Goal: Task Accomplishment & Management: Use online tool/utility

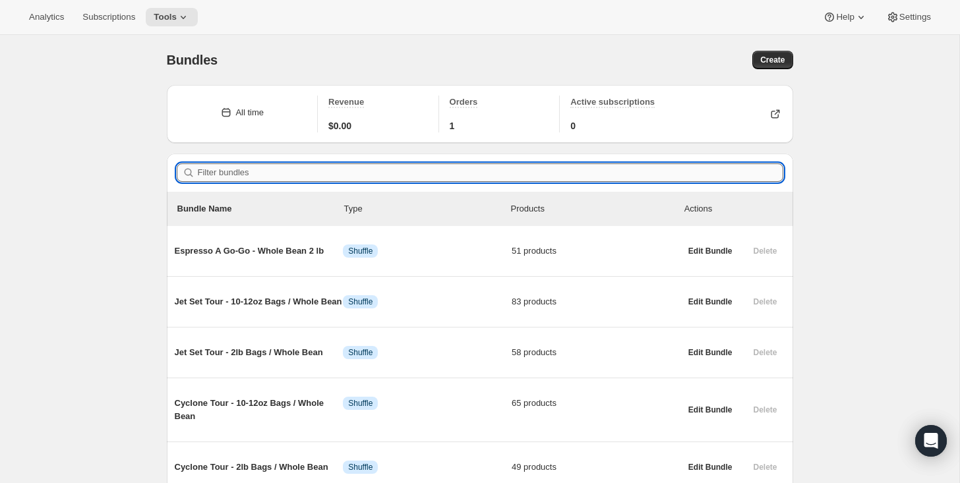
click at [239, 169] on input "Filter bundles" at bounding box center [491, 173] width 586 height 18
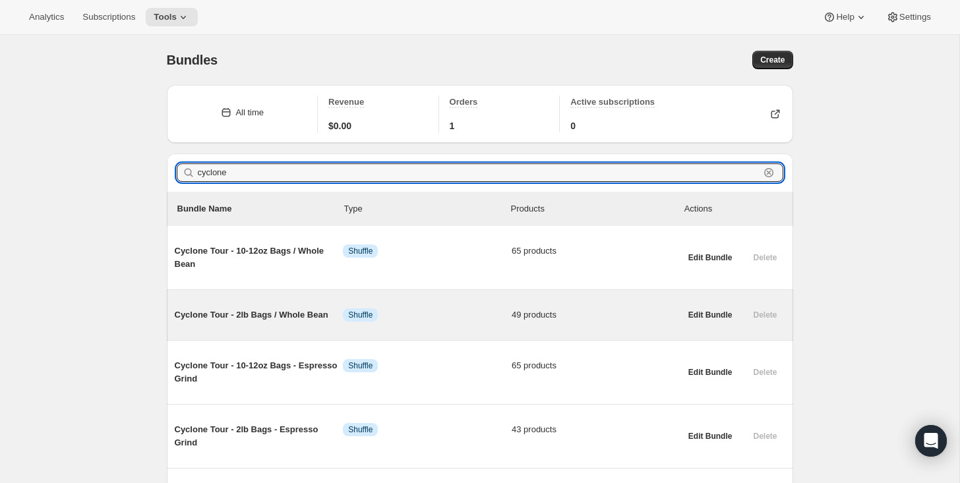
type input "cyclone"
click at [216, 312] on span "Cyclone Tour - 2lb Bags / Whole Bean" at bounding box center [259, 315] width 169 height 13
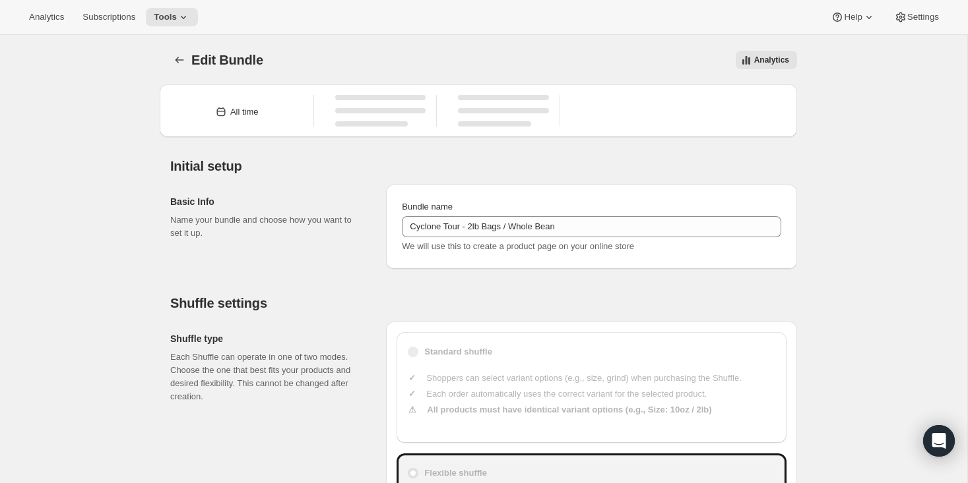
type input "Cyclone Tour - 2lb Bags / Whole Bean"
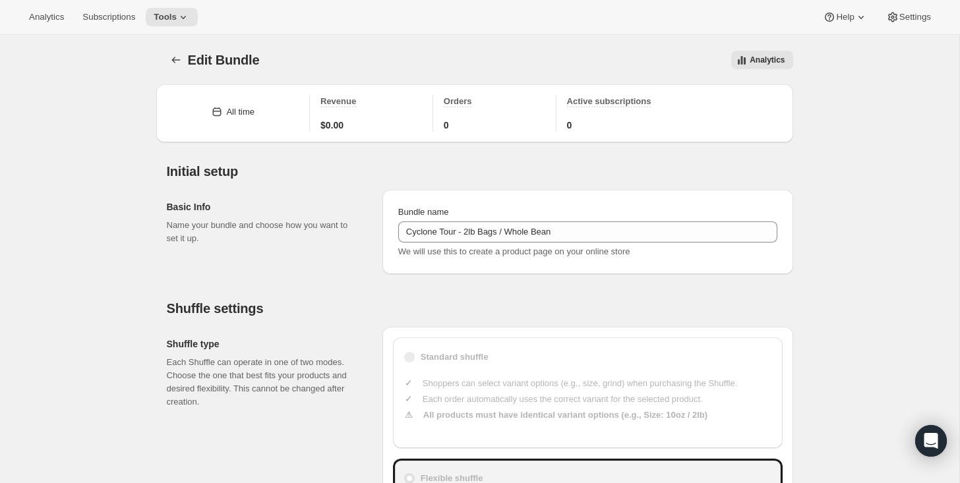
type input "30"
click at [175, 59] on icon "Bundles" at bounding box center [176, 58] width 13 height 13
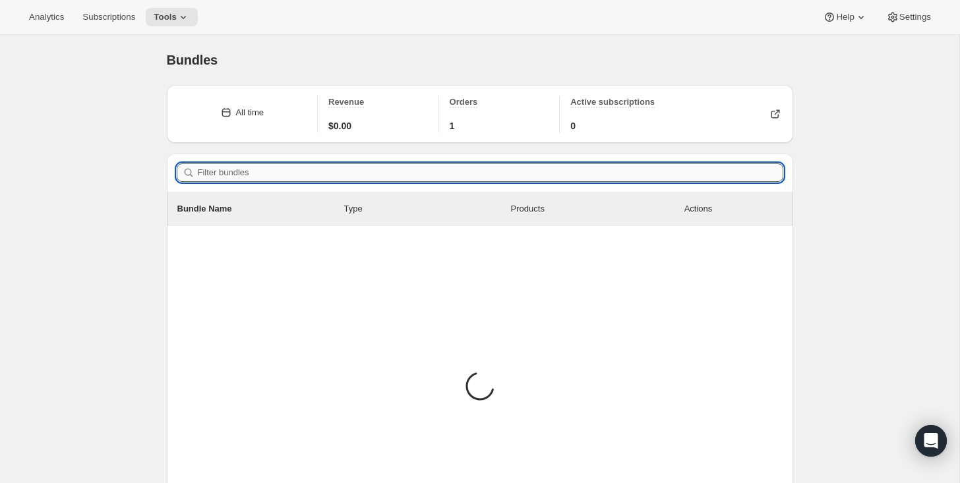
click at [264, 175] on input "Filter bundles" at bounding box center [491, 173] width 586 height 18
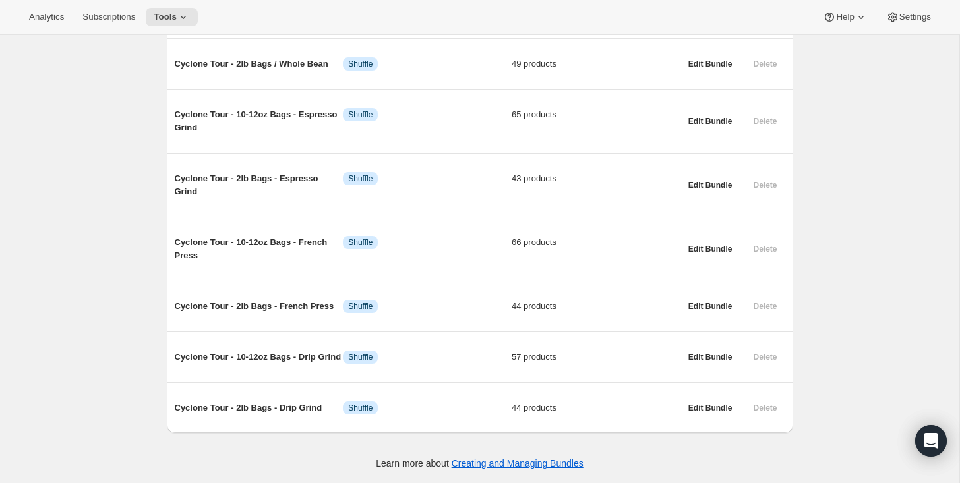
scroll to position [265, 0]
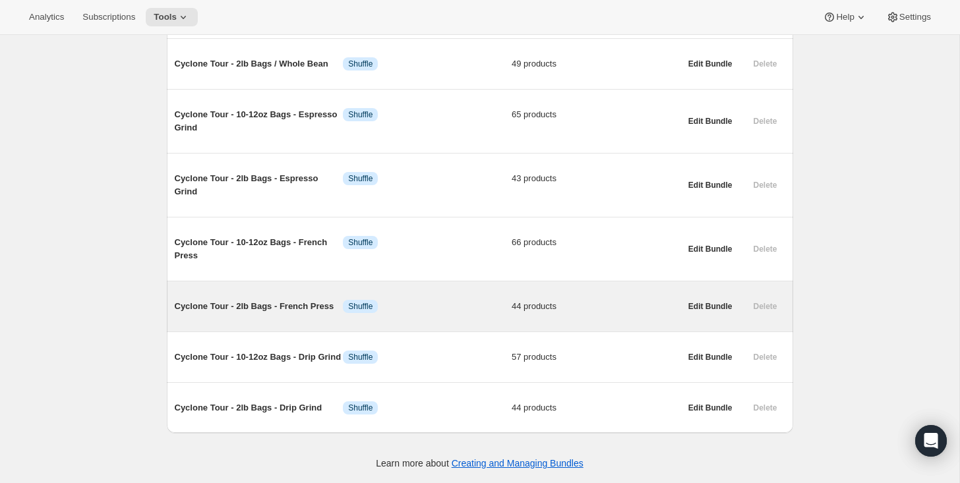
type input "cyclone"
click at [238, 300] on span "Cyclone Tour - 2lb Bags - French Press" at bounding box center [259, 306] width 169 height 13
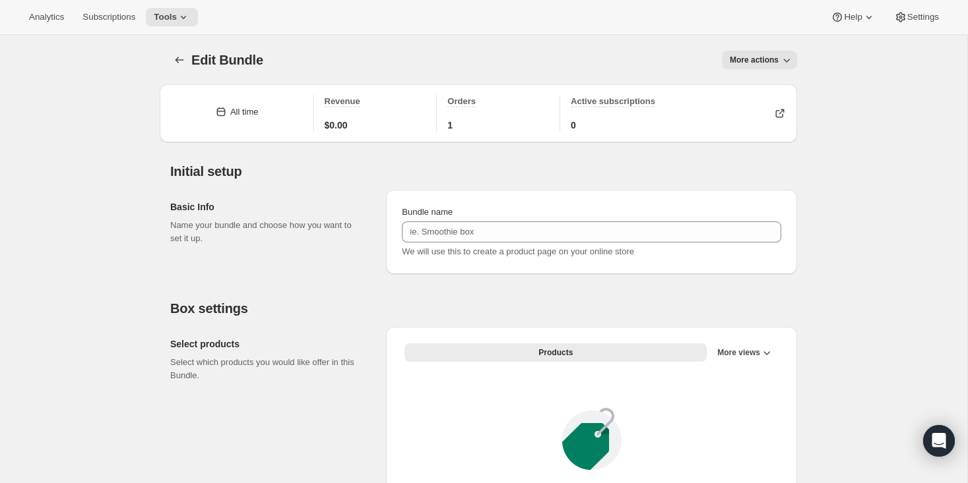
type input "Cyclone Tour - 2lb Bags - French Press"
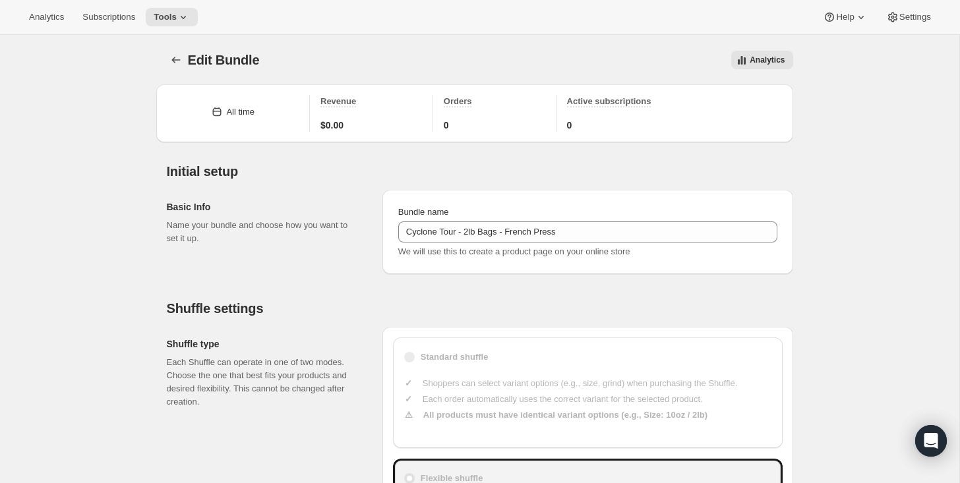
type input "49"
click at [176, 60] on icon "Bundles" at bounding box center [176, 59] width 13 height 13
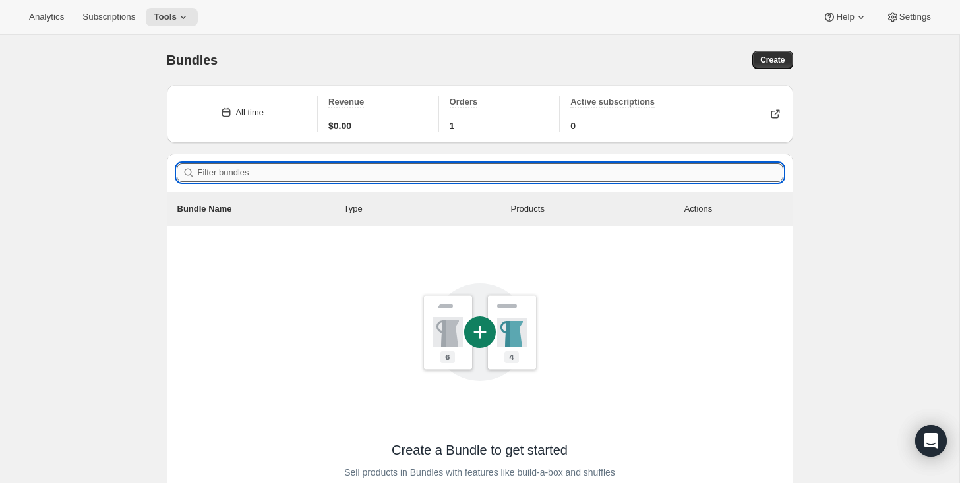
click at [228, 173] on input "Filter bundles" at bounding box center [491, 173] width 586 height 18
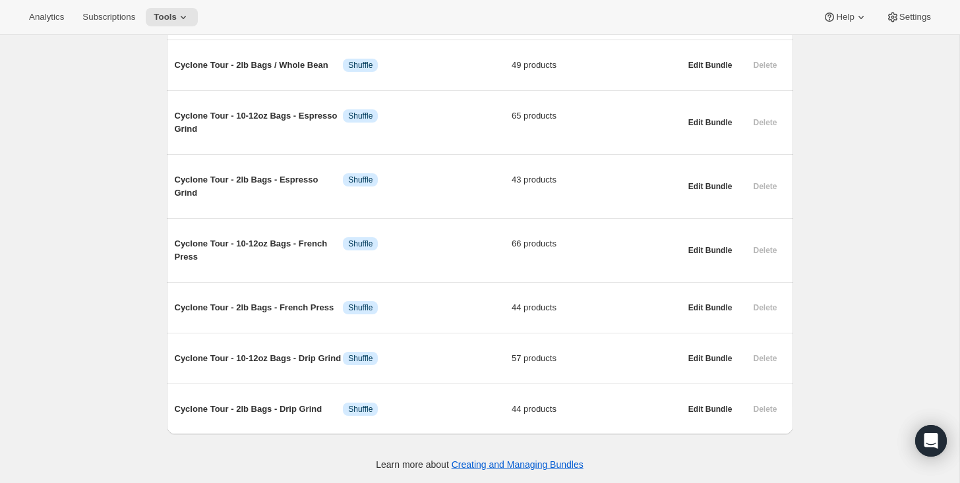
scroll to position [265, 0]
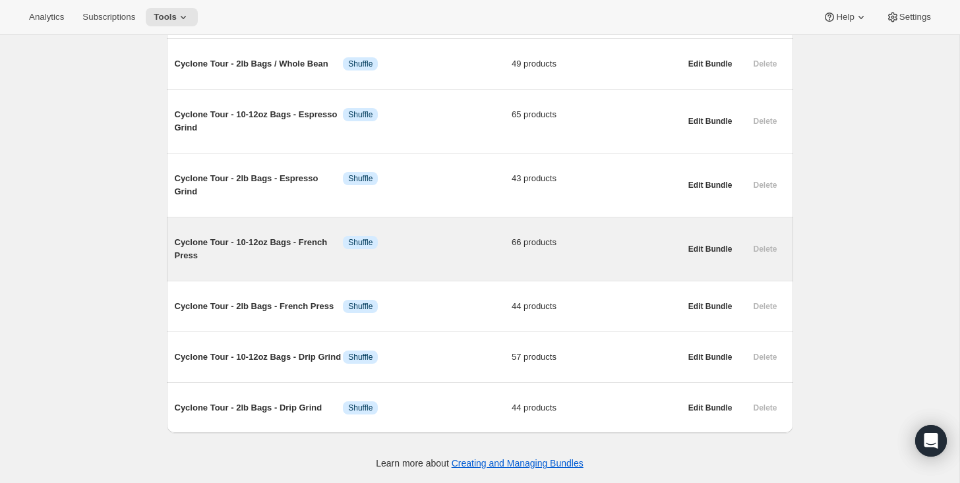
type input "cyclone"
click at [253, 236] on span "Cyclone Tour - 10-12oz Bags - French Press" at bounding box center [259, 249] width 169 height 26
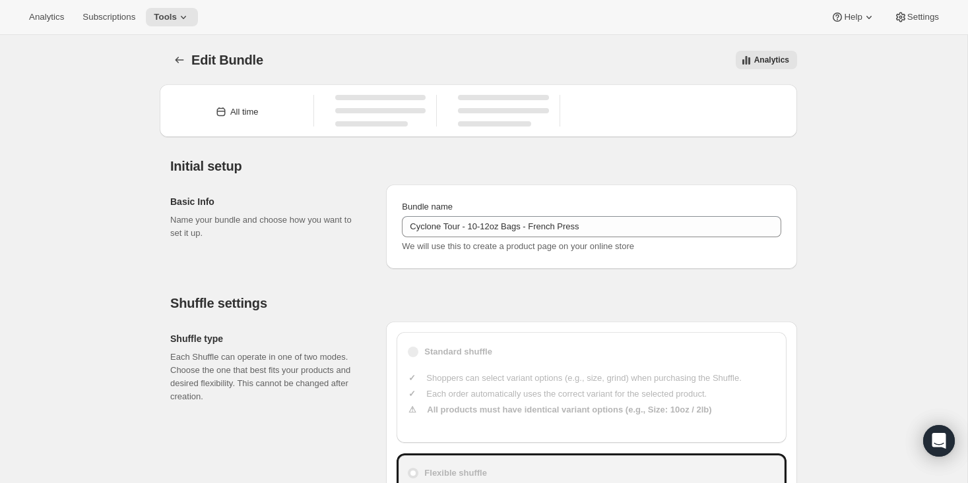
type input "Cyclone Tour - 10-12oz Bags - French Press"
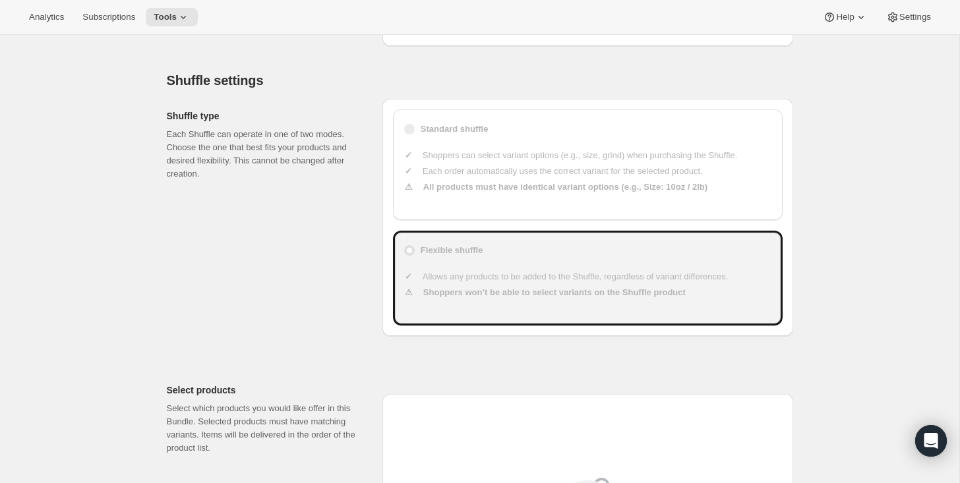
scroll to position [331, 0]
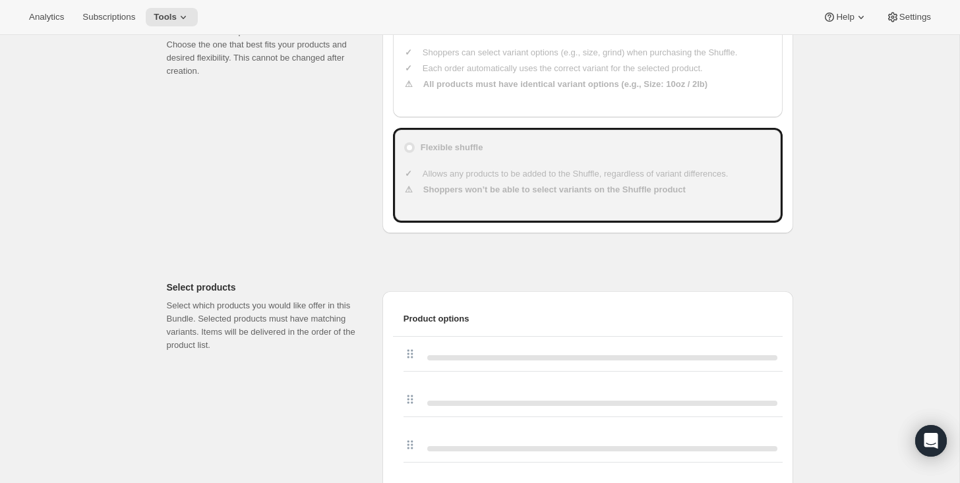
type input "23"
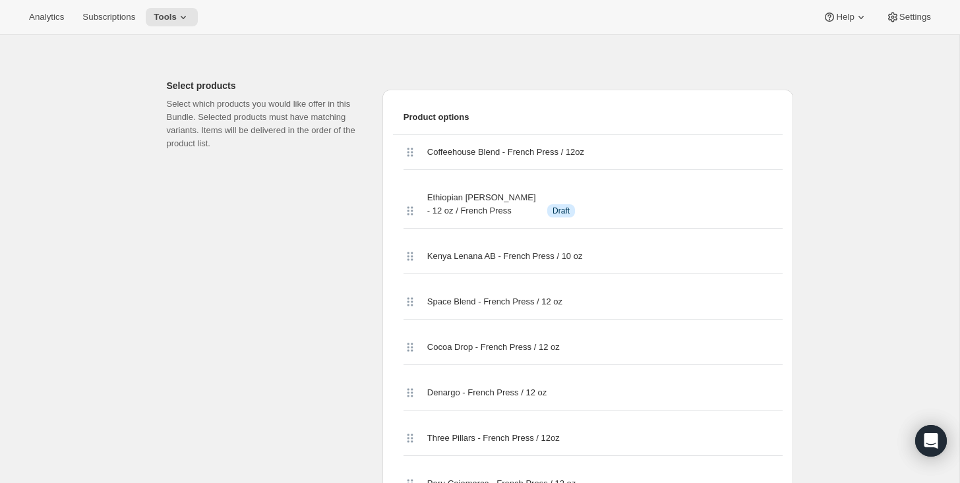
scroll to position [532, 0]
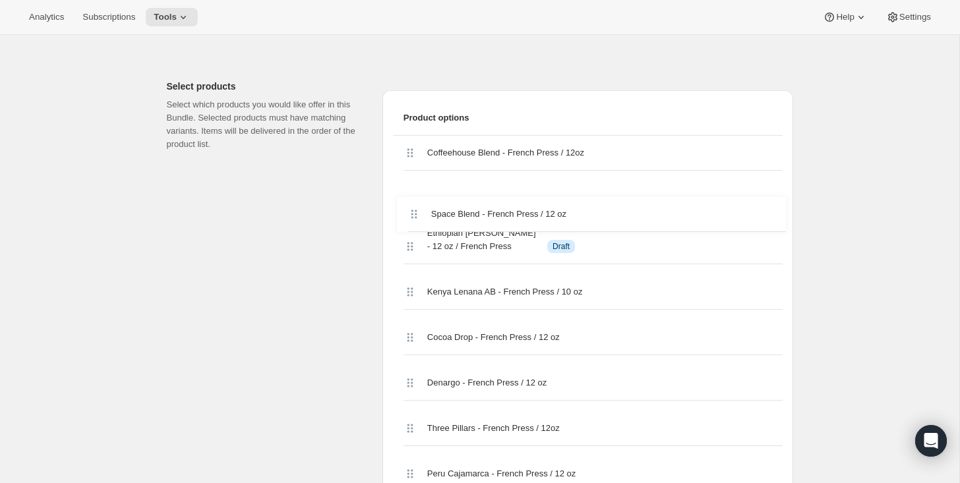
drag, startPoint x: 408, startPoint y: 303, endPoint x: 411, endPoint y: 201, distance: 102.3
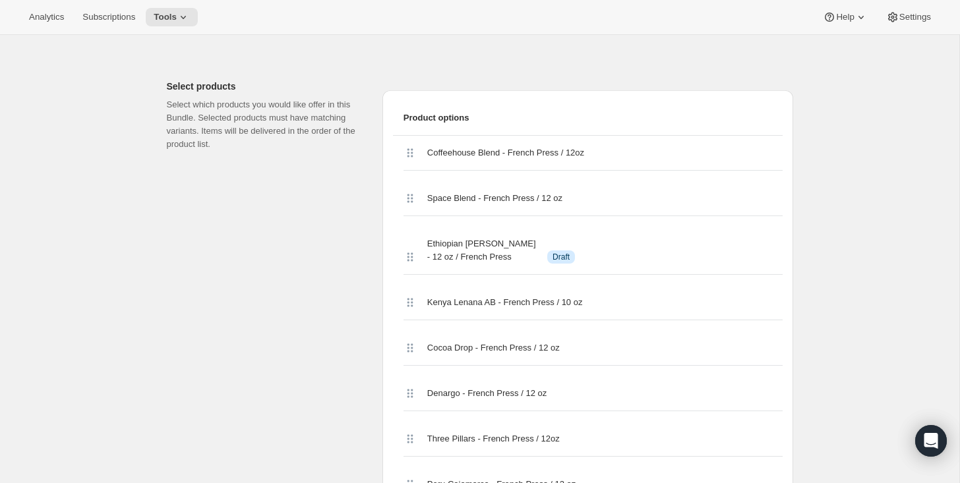
scroll to position [504, 0]
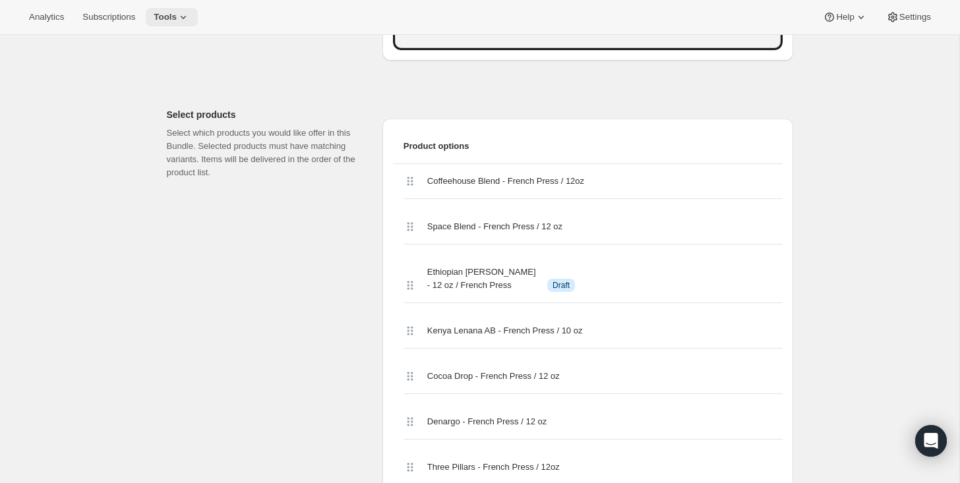
click at [190, 18] on icon at bounding box center [183, 17] width 13 height 13
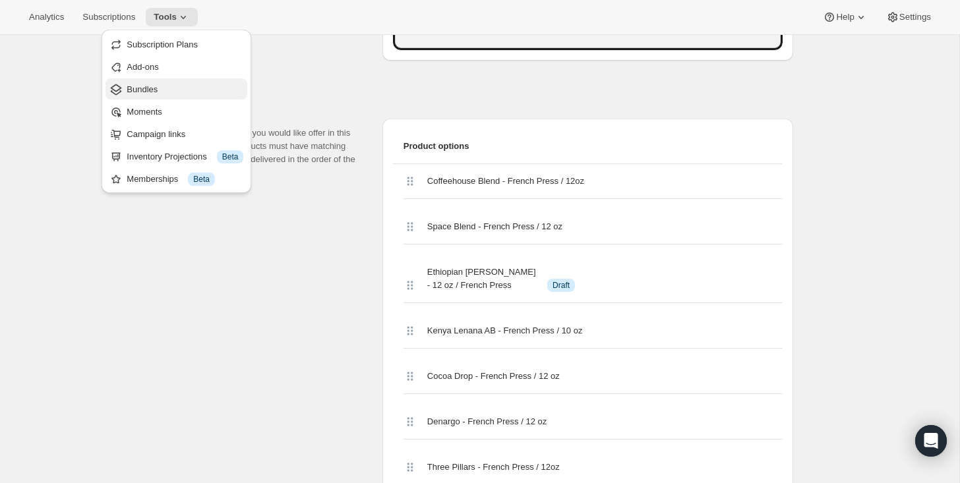
click at [164, 89] on span "Bundles" at bounding box center [185, 89] width 117 height 13
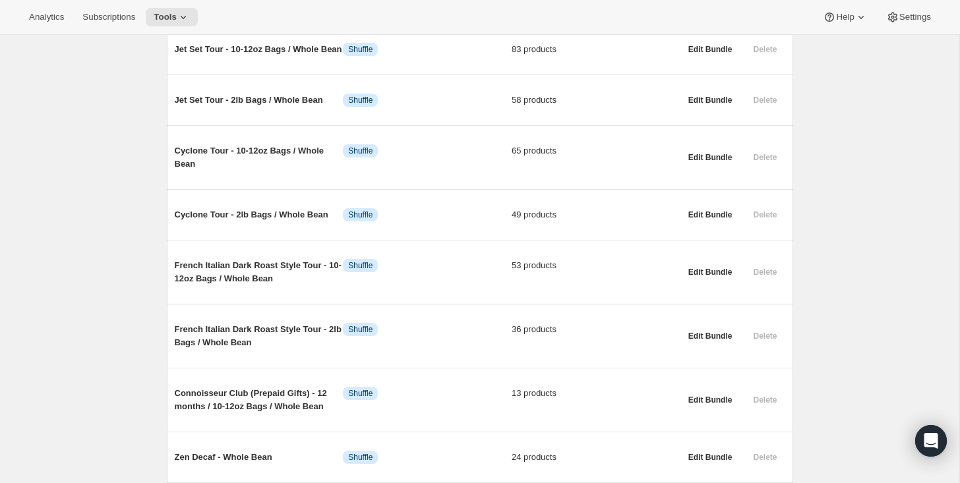
scroll to position [255, 0]
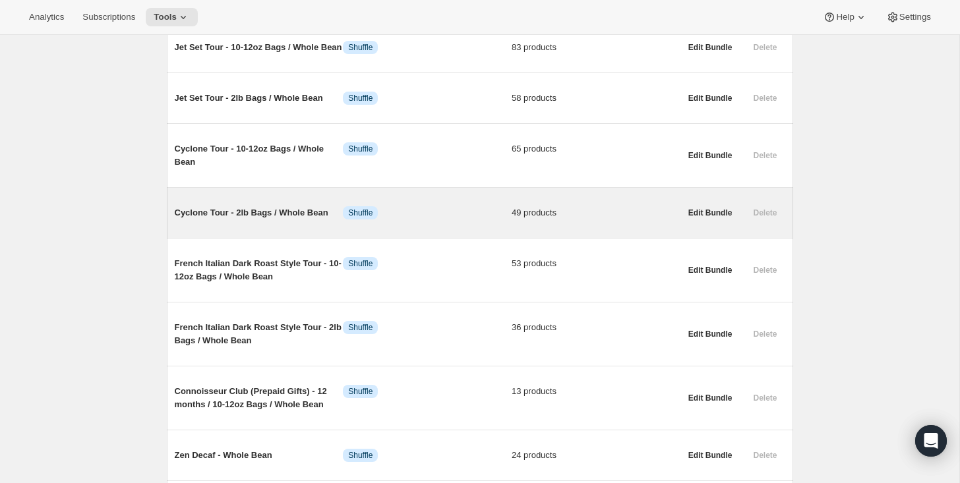
click at [236, 220] on span "Cyclone Tour - 2lb Bags / Whole Bean" at bounding box center [259, 212] width 169 height 13
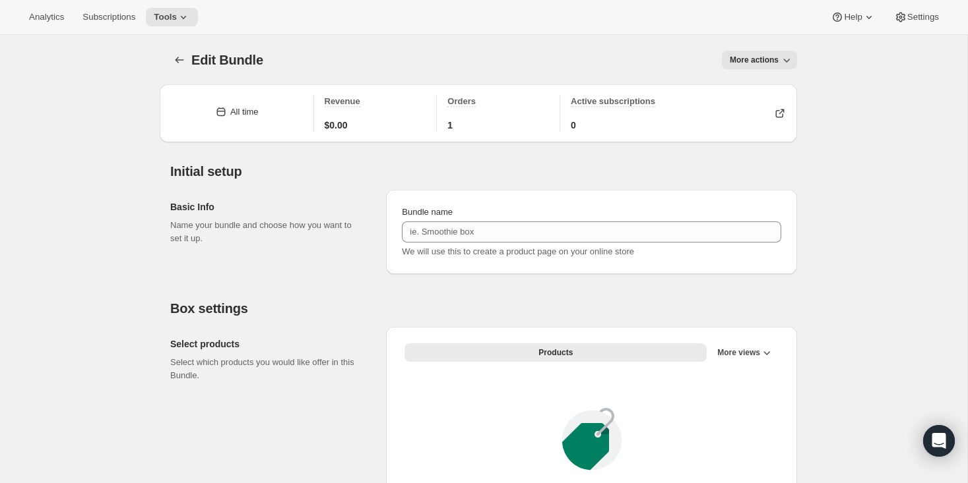
type input "Cyclone Tour - 2lb Bags / Whole Bean"
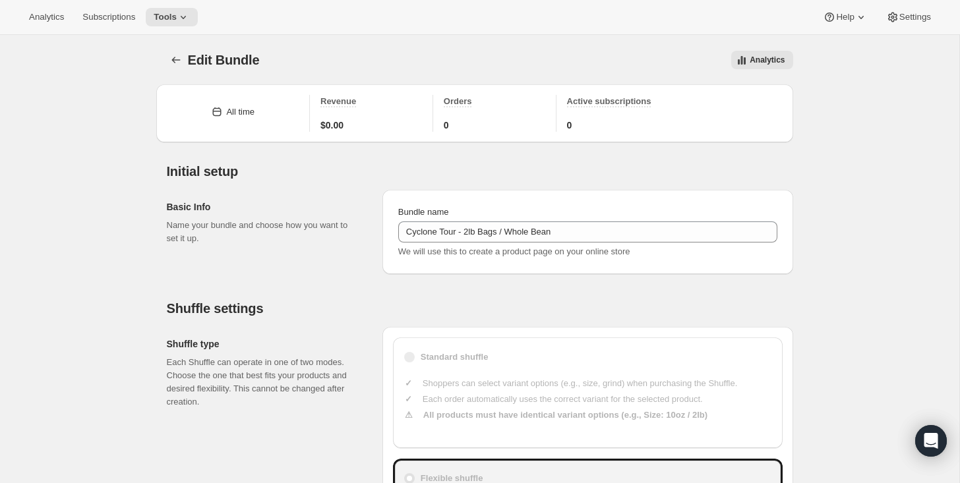
type input "30"
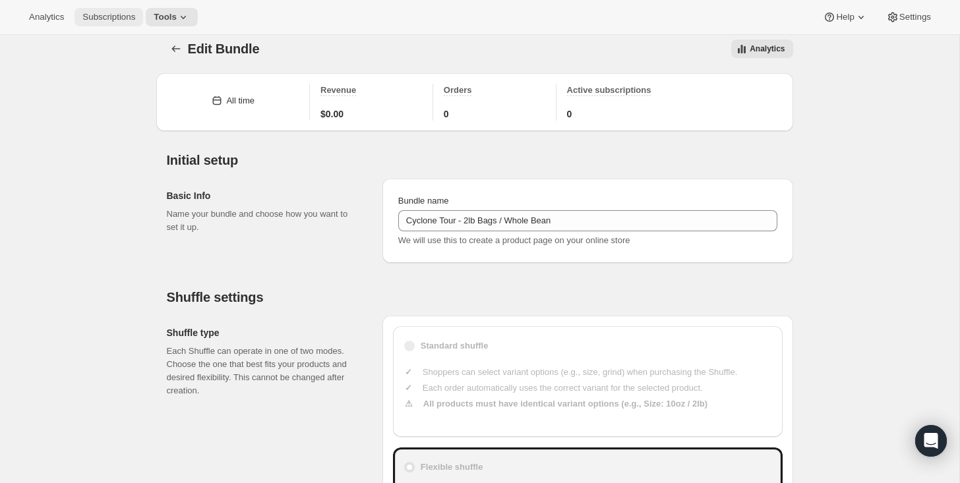
scroll to position [8, 0]
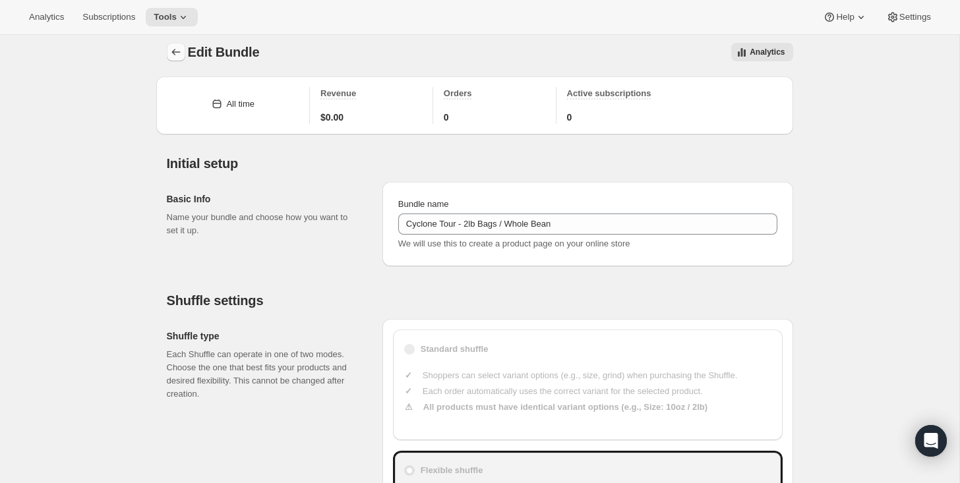
click at [173, 56] on icon "Bundles" at bounding box center [176, 52] width 13 height 13
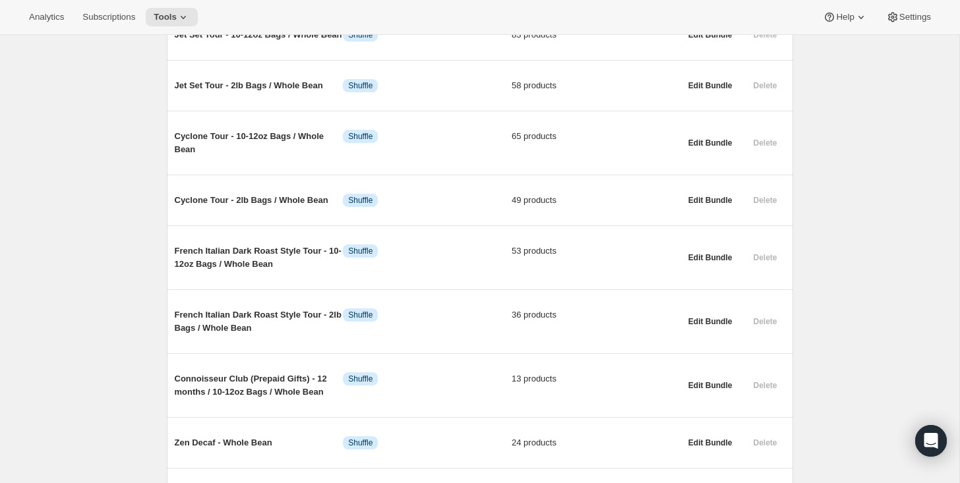
scroll to position [268, 0]
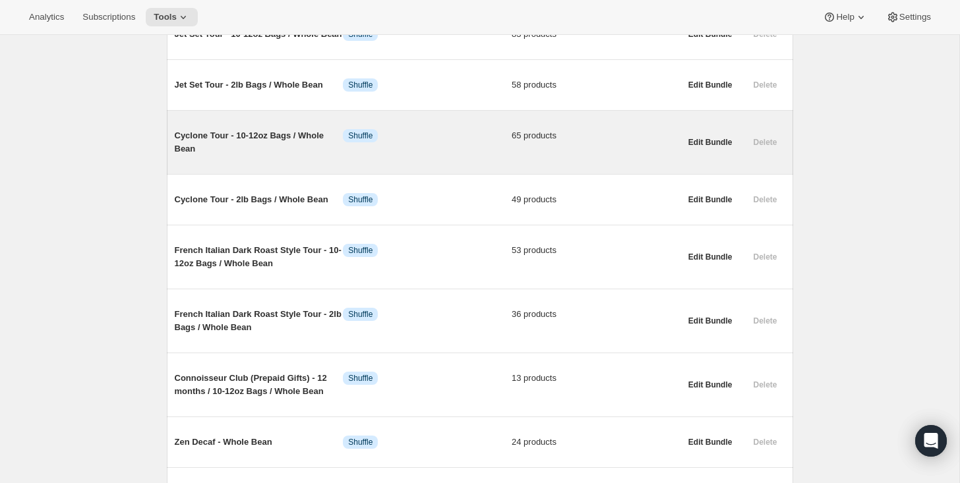
click at [239, 151] on span "Cyclone Tour - 10-12oz Bags / Whole Bean" at bounding box center [259, 142] width 169 height 26
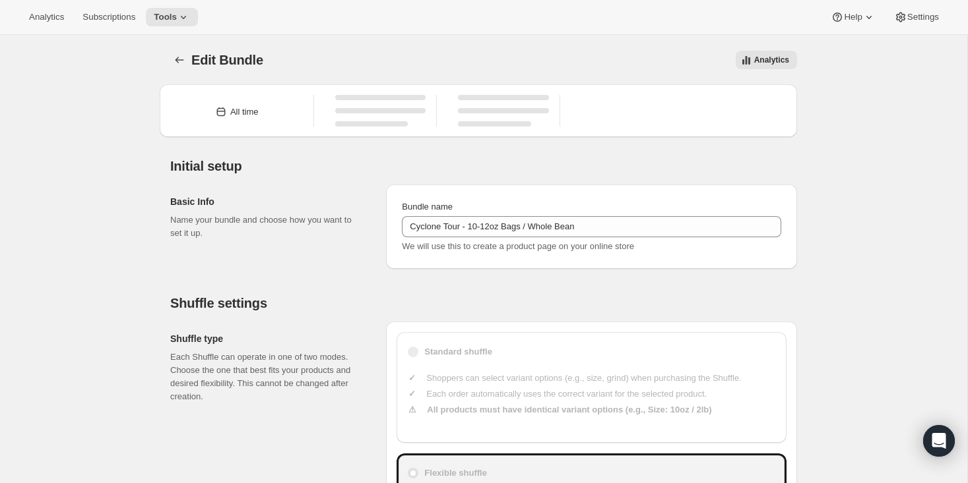
type input "Cyclone Tour - 10-12oz Bags / Whole Bean"
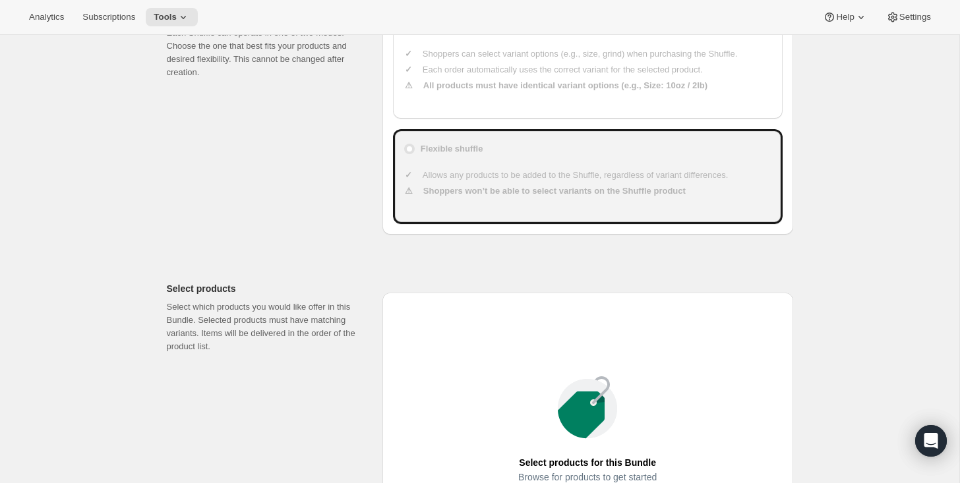
scroll to position [324, 0]
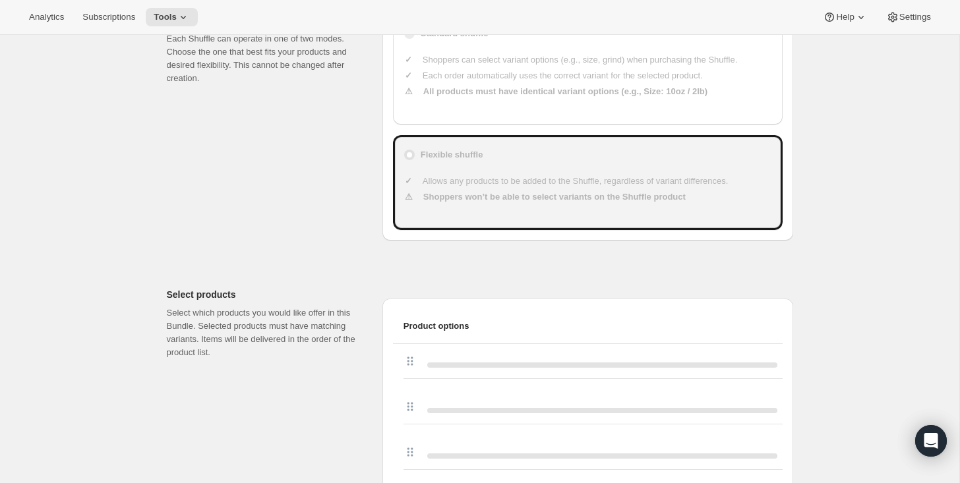
type input "20"
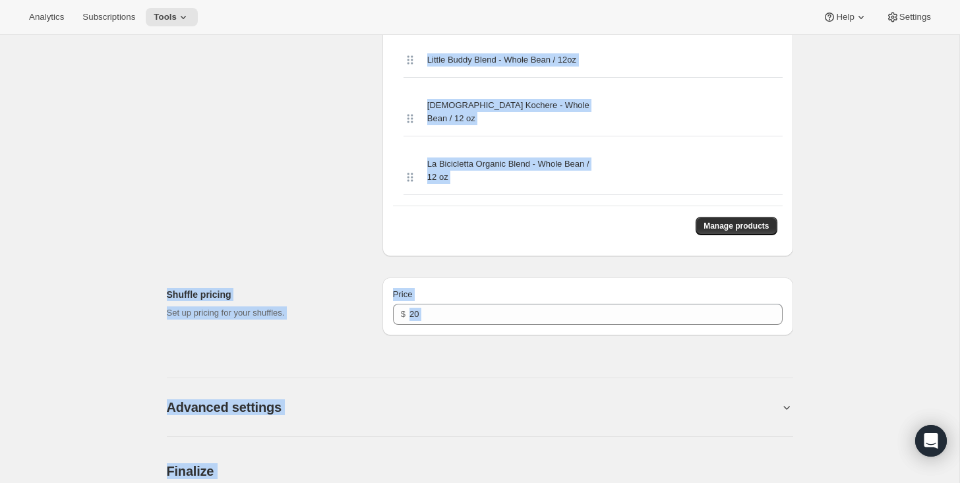
scroll to position [3886, 0]
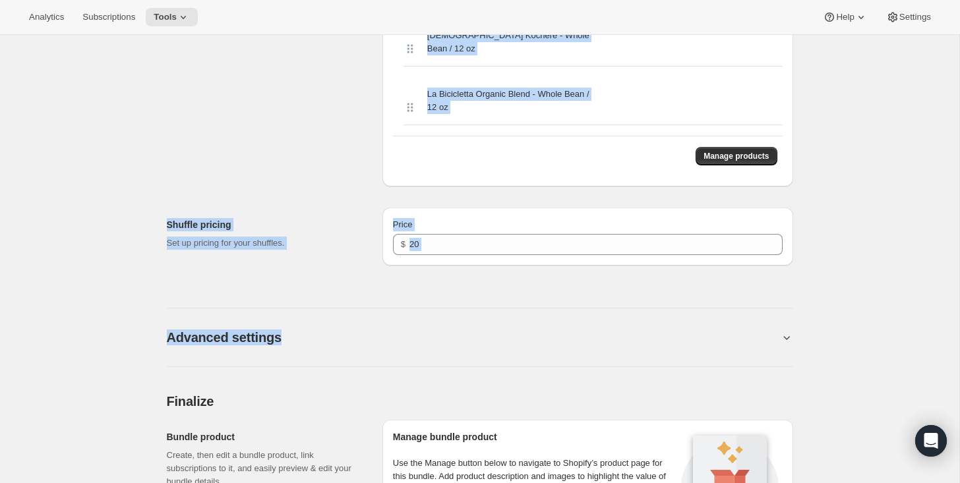
drag, startPoint x: 400, startPoint y: 84, endPoint x: 828, endPoint y: 257, distance: 461.6
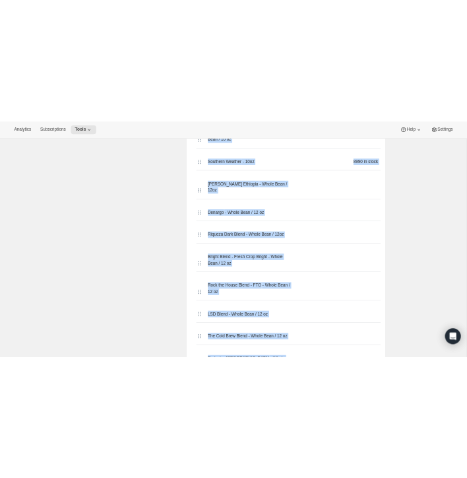
scroll to position [0, 0]
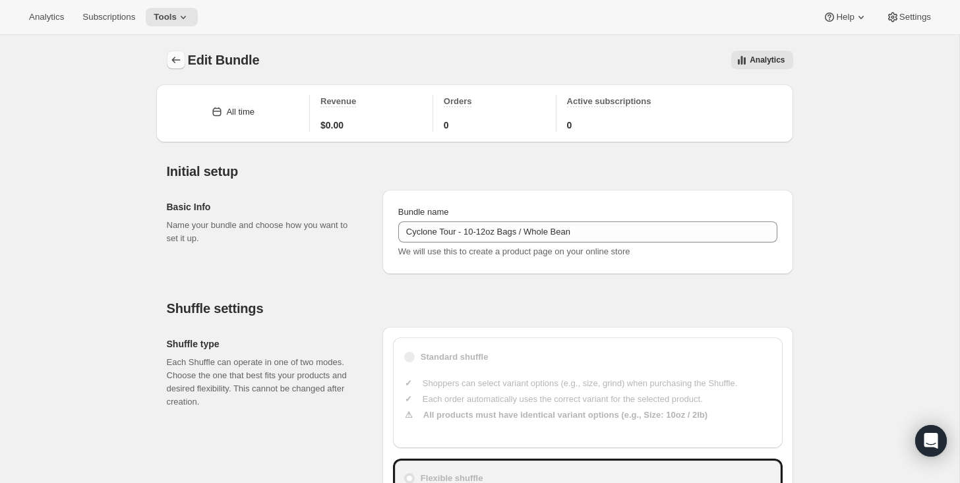
click at [172, 61] on icon "Bundles" at bounding box center [176, 59] width 13 height 13
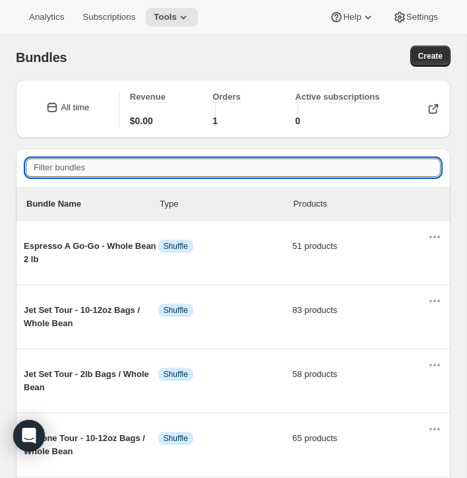
click at [75, 171] on input "Filter bundles" at bounding box center [233, 167] width 415 height 18
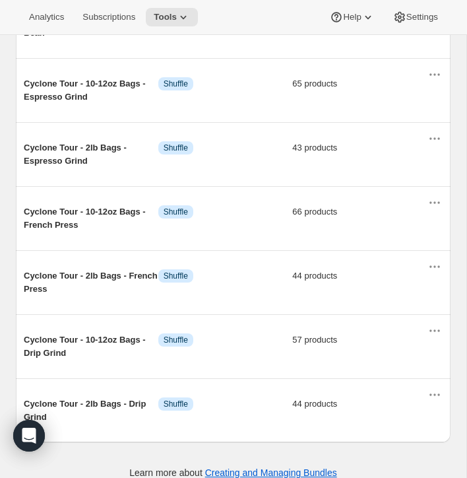
scroll to position [304, 0]
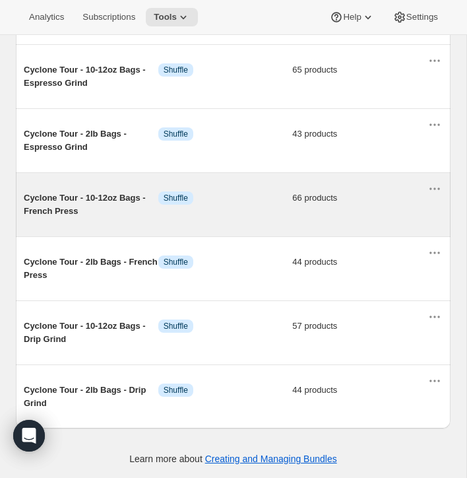
type input "cyclone"
click at [68, 198] on span "Cyclone Tour - 10-12oz Bags - French Press" at bounding box center [91, 204] width 135 height 26
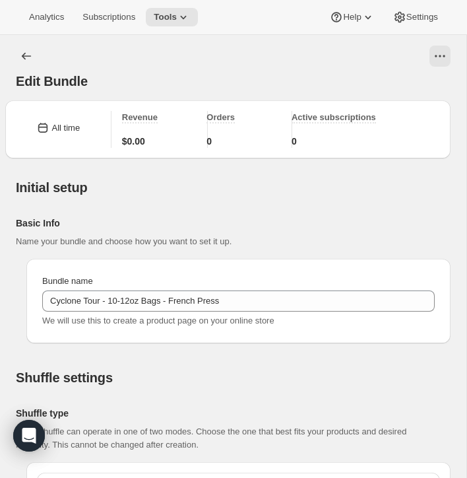
type input "Cyclone Tour - 10-12oz Bags - French Press"
type input "23"
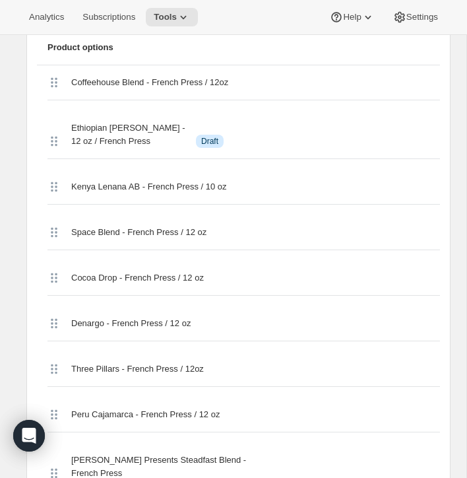
scroll to position [810, 0]
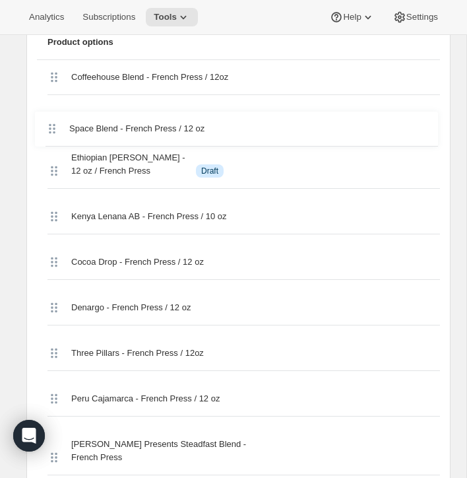
drag, startPoint x: 55, startPoint y: 225, endPoint x: 53, endPoint y: 121, distance: 103.6
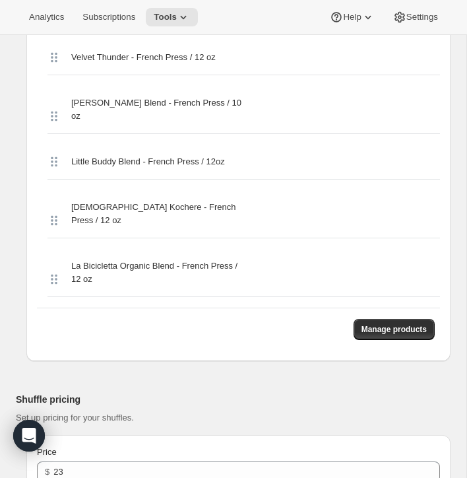
scroll to position [4155, 0]
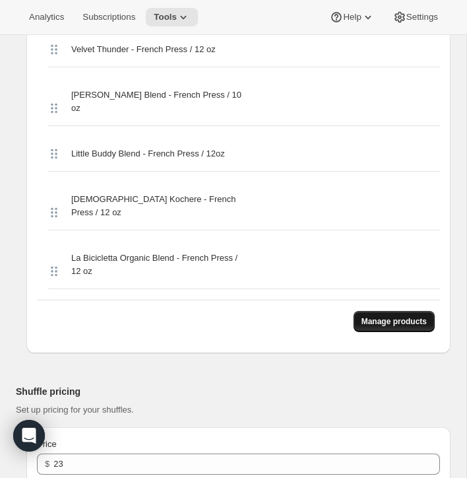
click at [387, 316] on span "Manage products" at bounding box center [393, 321] width 65 height 11
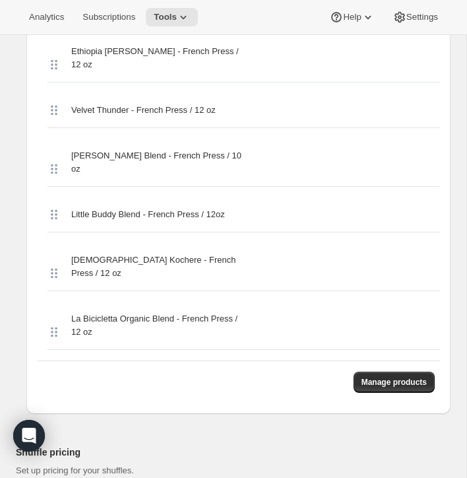
scroll to position [4105, 0]
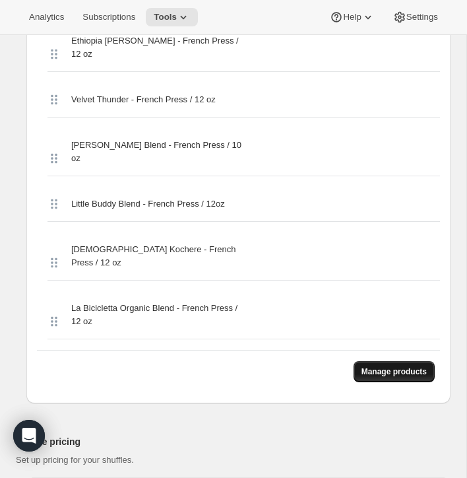
click at [390, 366] on span "Manage products" at bounding box center [393, 371] width 65 height 11
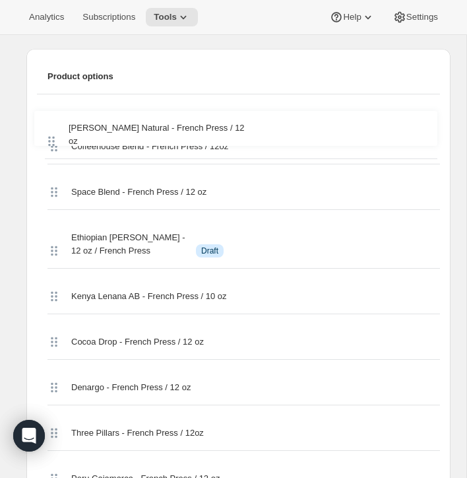
scroll to position [775, 0]
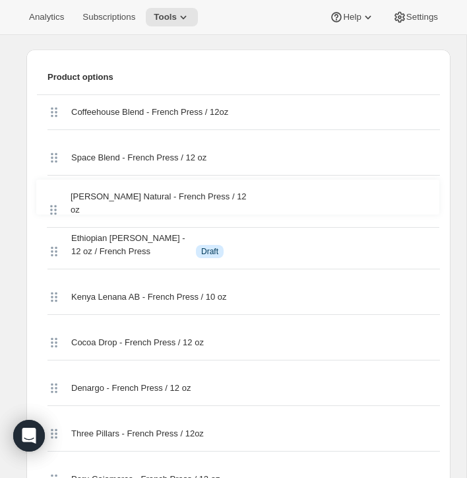
drag, startPoint x: 52, startPoint y: 109, endPoint x: 51, endPoint y: 199, distance: 89.7
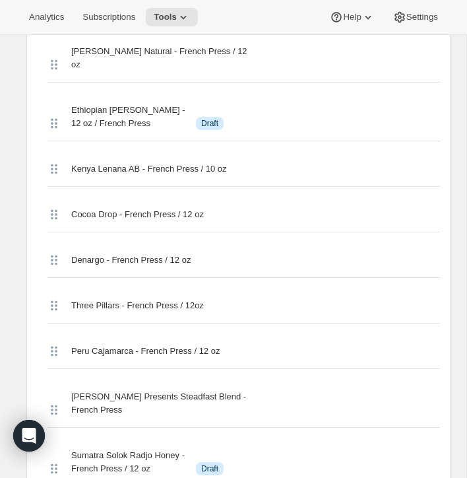
scroll to position [924, 0]
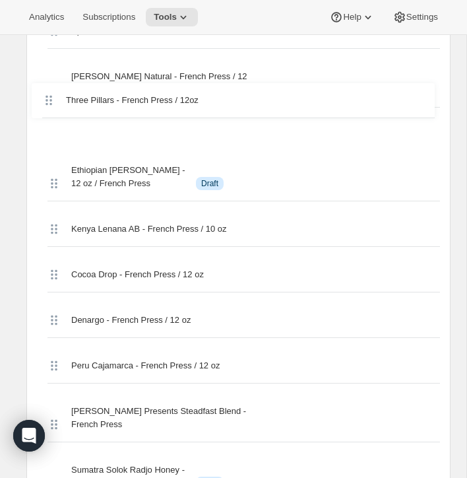
drag, startPoint x: 53, startPoint y: 292, endPoint x: 49, endPoint y: 94, distance: 197.9
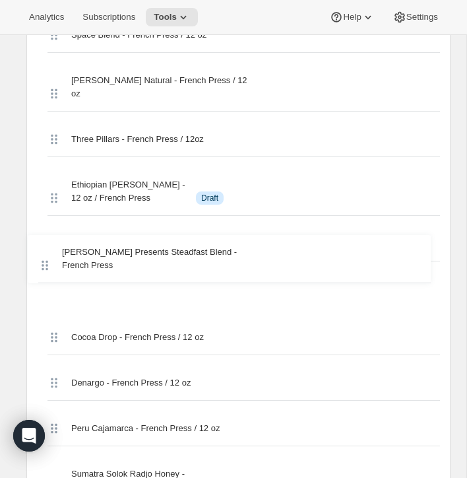
scroll to position [898, 0]
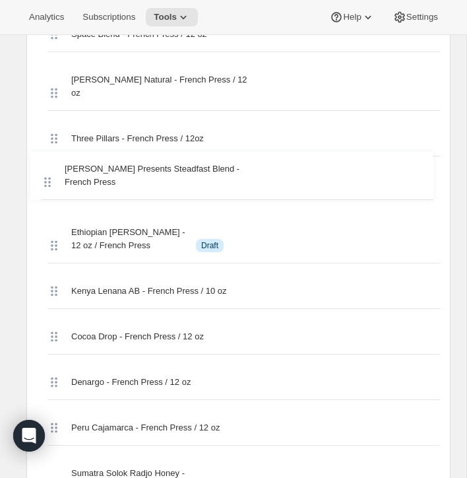
drag, startPoint x: 51, startPoint y: 425, endPoint x: 44, endPoint y: 173, distance: 251.4
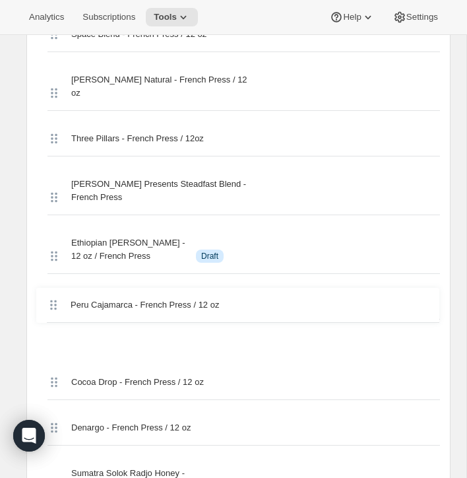
scroll to position [899, 0]
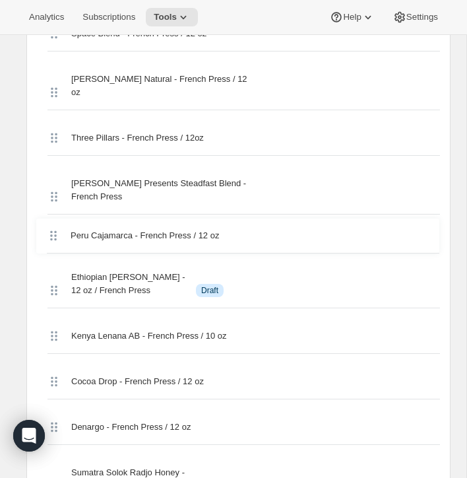
drag, startPoint x: 54, startPoint y: 425, endPoint x: 51, endPoint y: 230, distance: 195.9
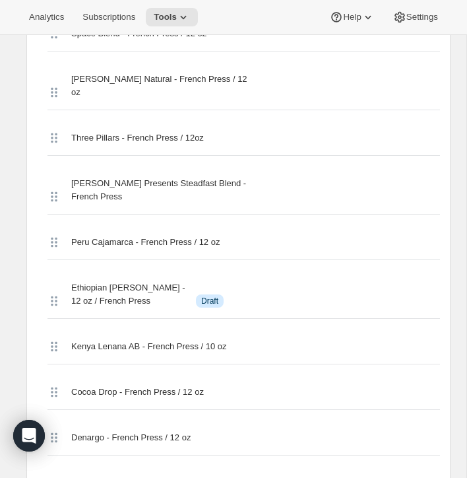
scroll to position [1246, 0]
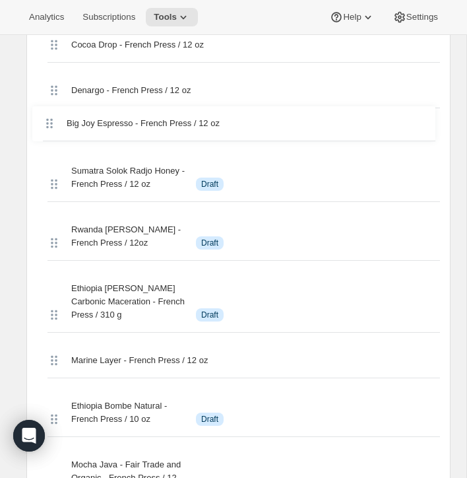
drag, startPoint x: 50, startPoint y: 239, endPoint x: 46, endPoint y: 119, distance: 120.1
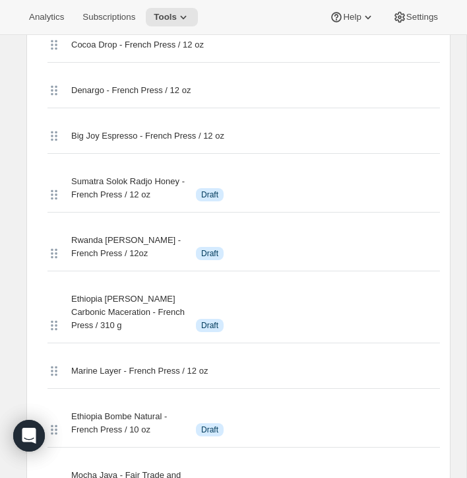
scroll to position [1084, 0]
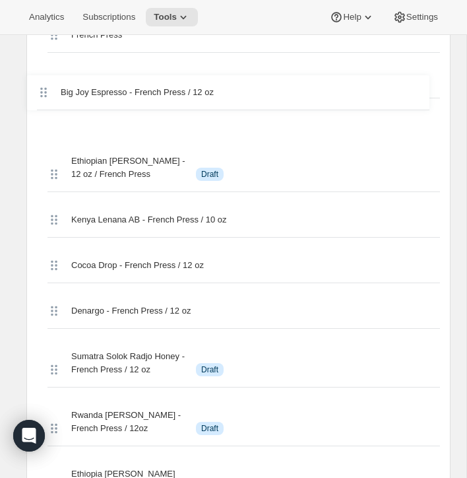
drag, startPoint x: 55, startPoint y: 288, endPoint x: 44, endPoint y: 93, distance: 195.6
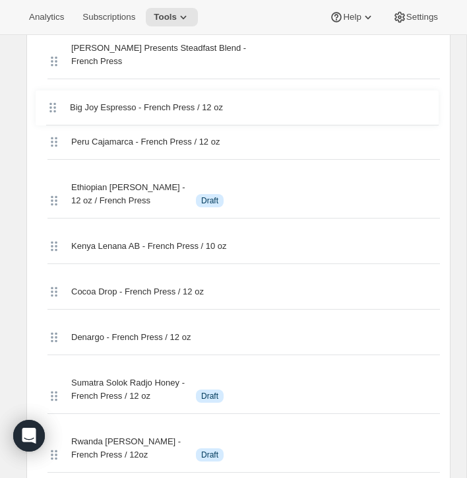
scroll to position [1026, 0]
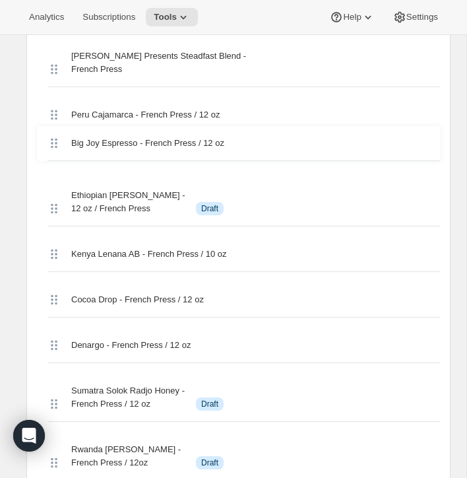
drag, startPoint x: 48, startPoint y: 80, endPoint x: 48, endPoint y: 150, distance: 69.9
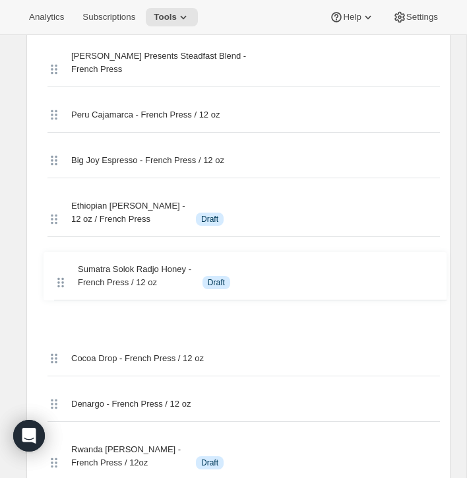
scroll to position [1027, 0]
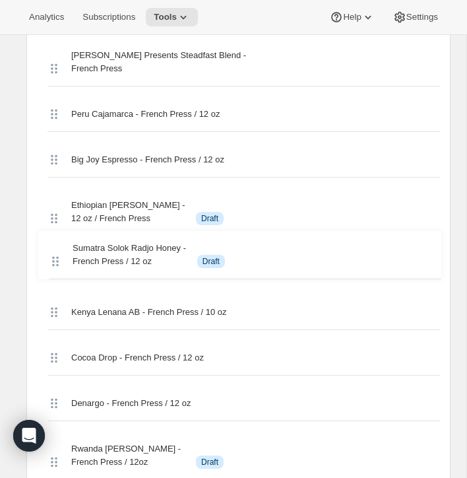
drag, startPoint x: 54, startPoint y: 400, endPoint x: 56, endPoint y: 257, distance: 143.1
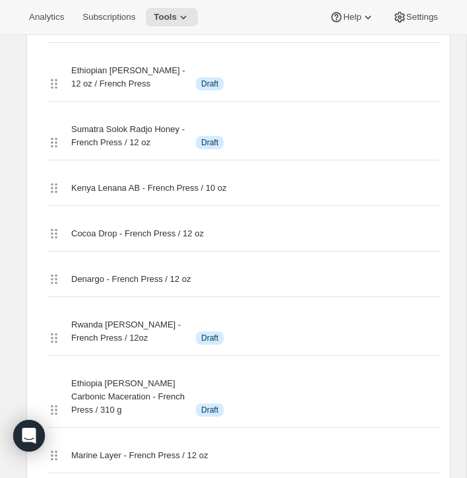
scroll to position [1161, 0]
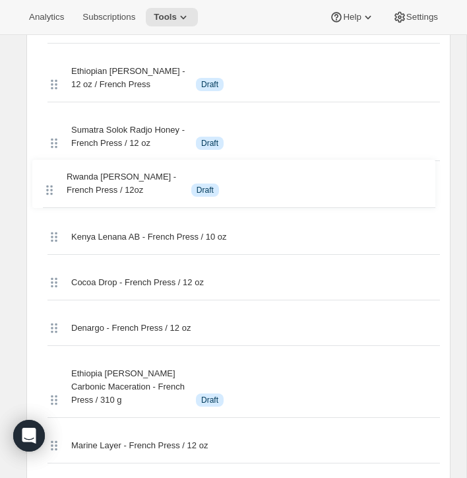
drag, startPoint x: 54, startPoint y: 321, endPoint x: 49, endPoint y: 180, distance: 140.6
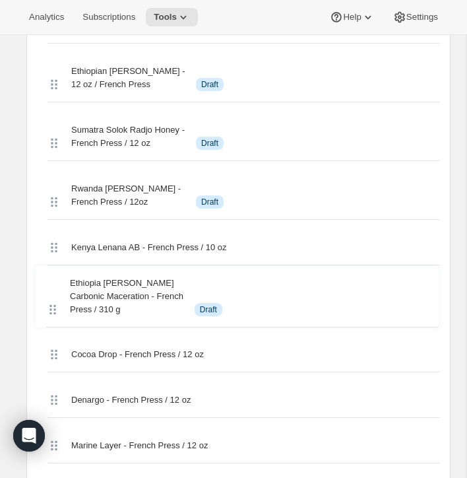
scroll to position [1162, 0]
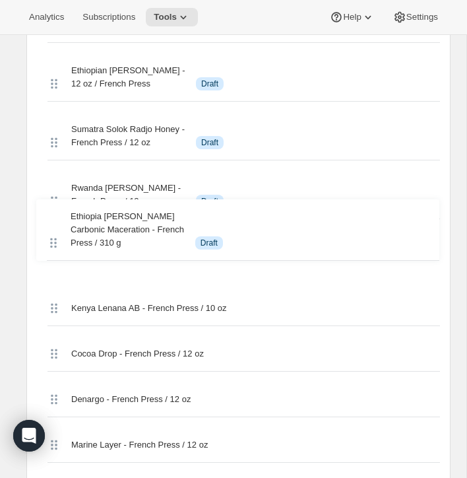
drag, startPoint x: 53, startPoint y: 395, endPoint x: 51, endPoint y: 245, distance: 150.4
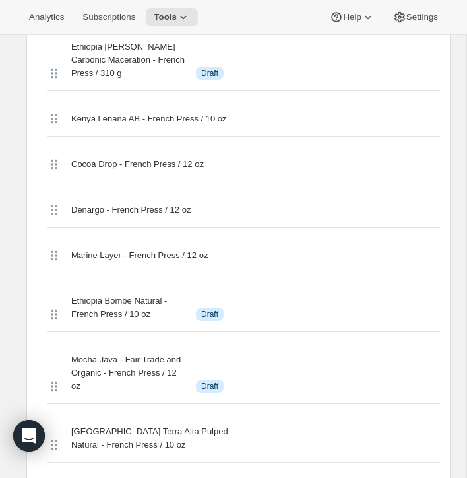
scroll to position [1357, 0]
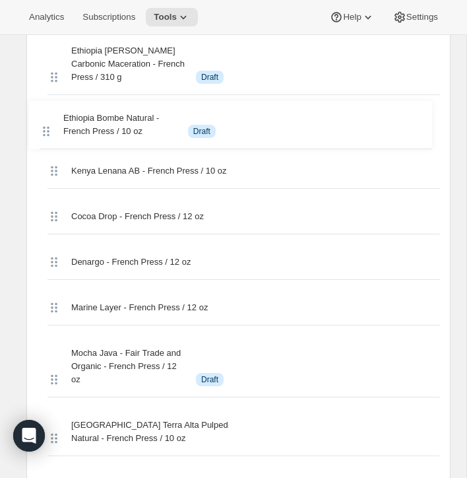
drag, startPoint x: 53, startPoint y: 303, endPoint x: 46, endPoint y: 113, distance: 189.4
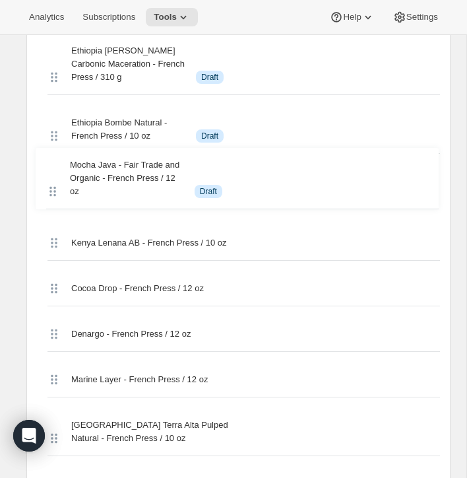
scroll to position [1358, 0]
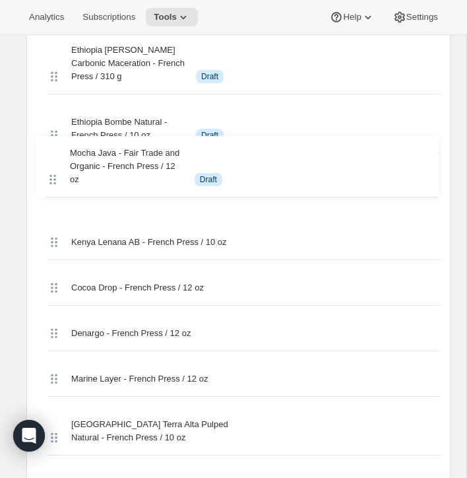
drag, startPoint x: 52, startPoint y: 375, endPoint x: 51, endPoint y: 167, distance: 207.8
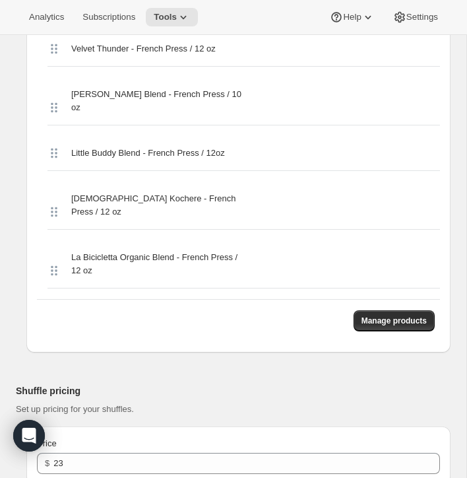
scroll to position [4211, 0]
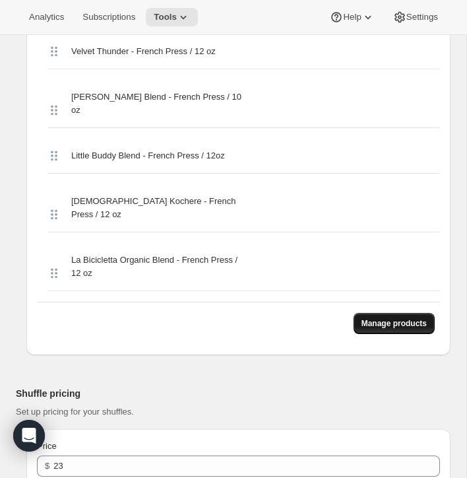
click at [406, 318] on span "Manage products" at bounding box center [393, 323] width 65 height 11
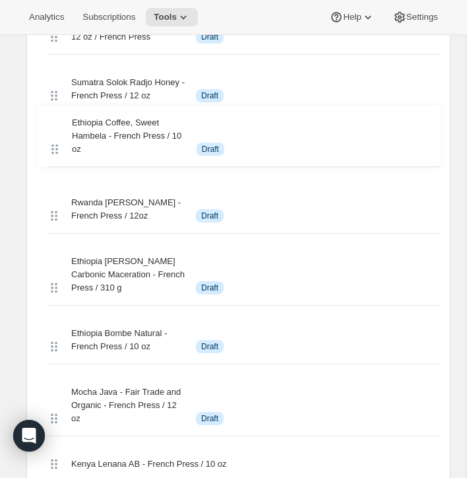
scroll to position [1203, 0]
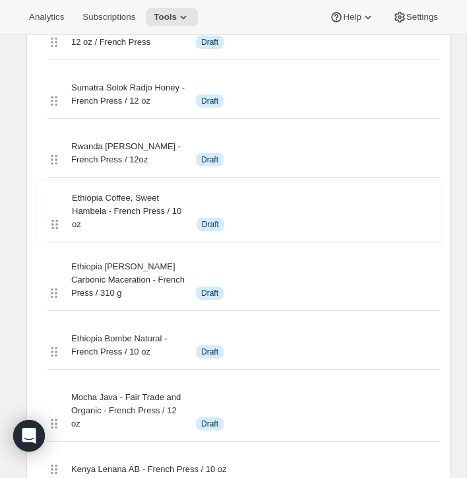
drag, startPoint x: 55, startPoint y: 270, endPoint x: 54, endPoint y: 223, distance: 46.8
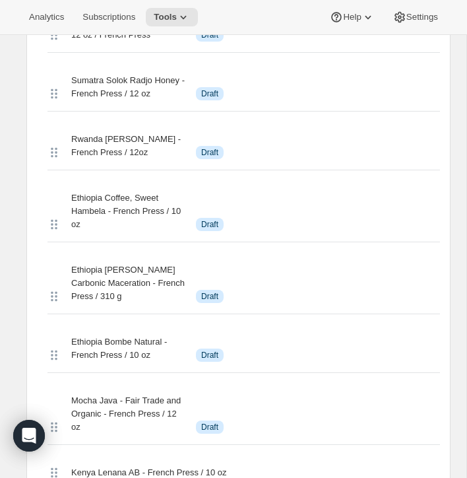
scroll to position [1155, 0]
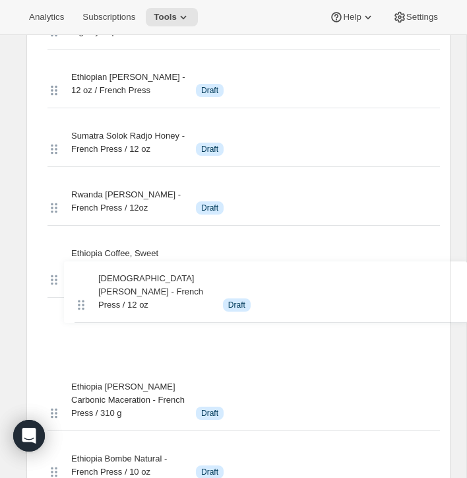
drag, startPoint x: 55, startPoint y: 288, endPoint x: 82, endPoint y: 294, distance: 27.8
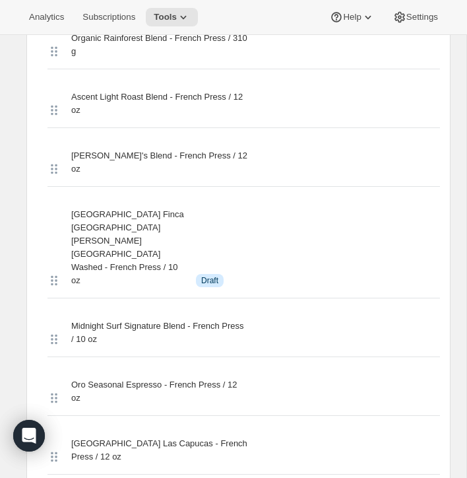
scroll to position [2822, 0]
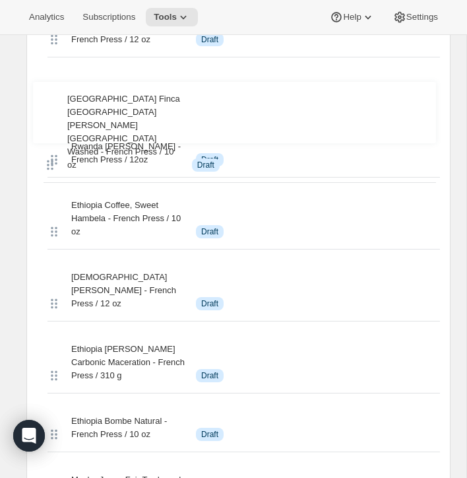
drag, startPoint x: 53, startPoint y: 199, endPoint x: 49, endPoint y: 117, distance: 81.2
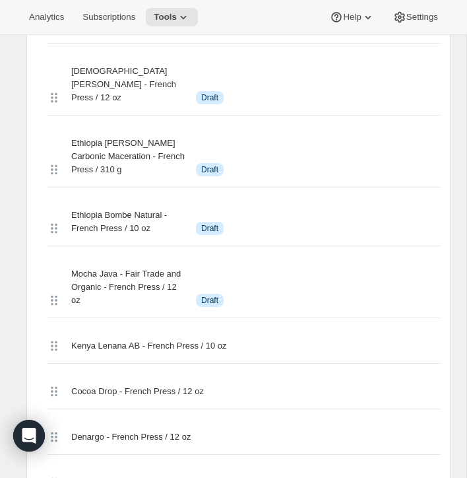
scroll to position [1378, 0]
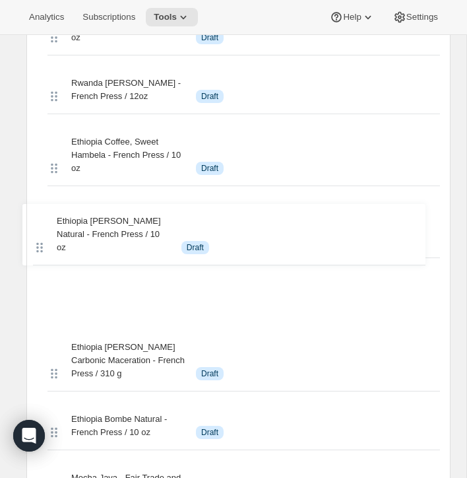
drag, startPoint x: 51, startPoint y: 272, endPoint x: 38, endPoint y: 274, distance: 13.3
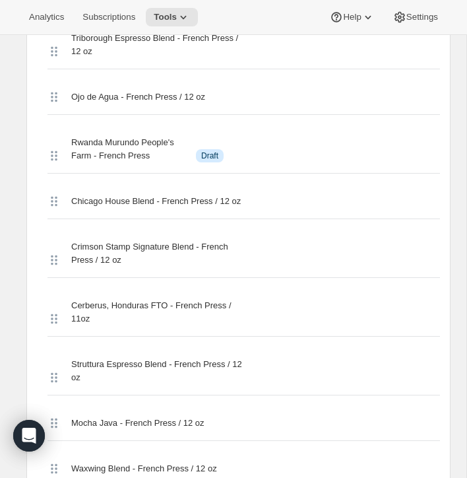
scroll to position [3546, 0]
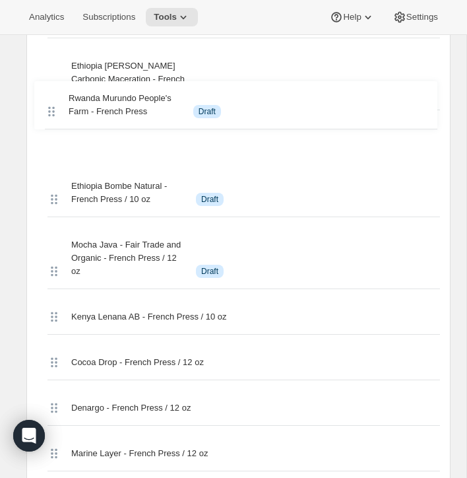
drag, startPoint x: 53, startPoint y: 84, endPoint x: 51, endPoint y: 102, distance: 18.7
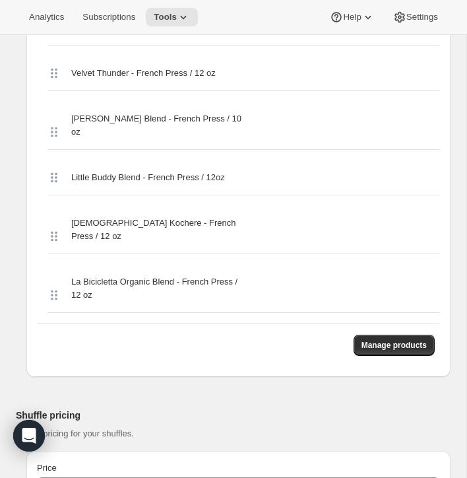
scroll to position [4189, 0]
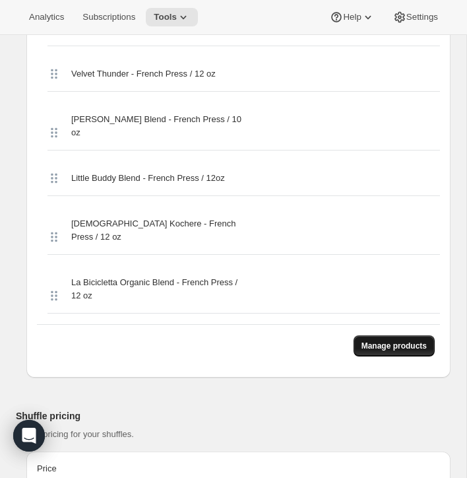
click at [416, 335] on button "Manage products" at bounding box center [394, 345] width 81 height 21
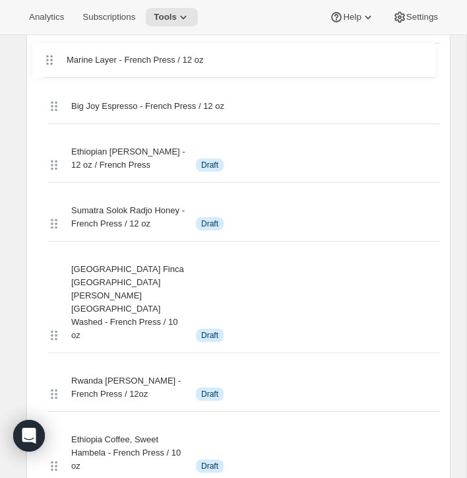
scroll to position [1103, 0]
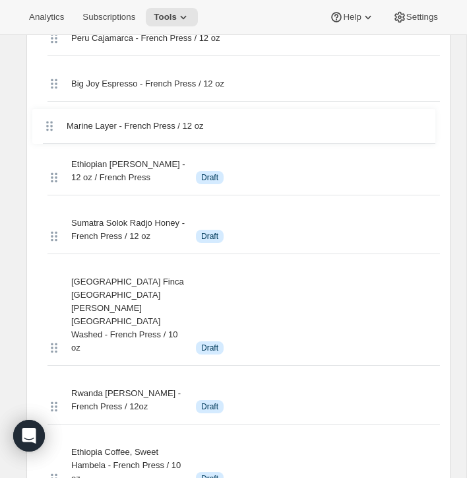
drag, startPoint x: 53, startPoint y: 241, endPoint x: 47, endPoint y: 121, distance: 120.2
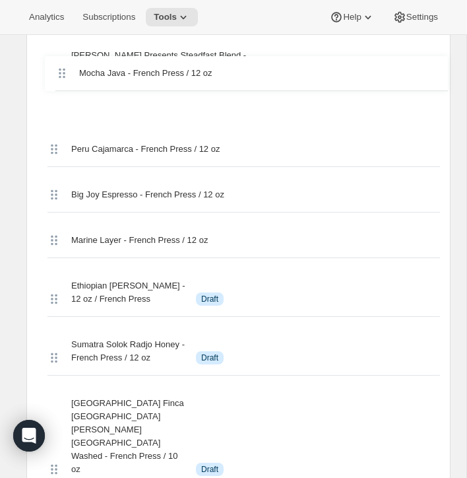
scroll to position [1019, 0]
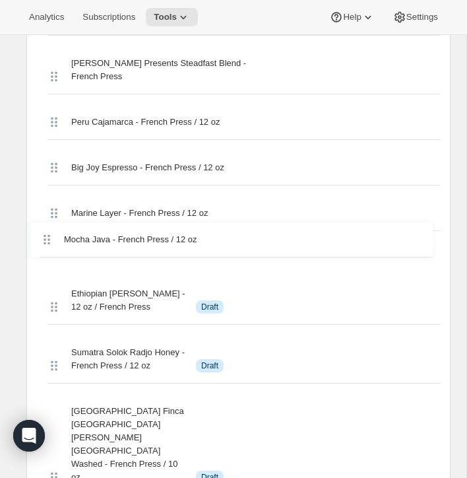
drag, startPoint x: 49, startPoint y: 237, endPoint x: 42, endPoint y: 232, distance: 9.0
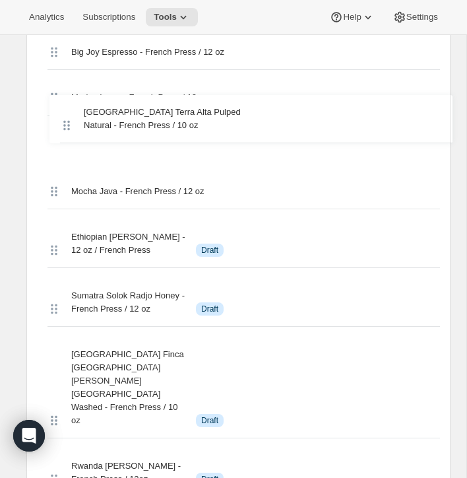
scroll to position [1124, 0]
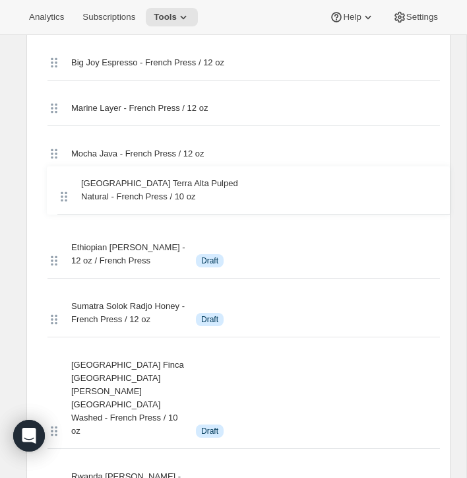
drag, startPoint x: 53, startPoint y: 252, endPoint x: 61, endPoint y: 189, distance: 63.2
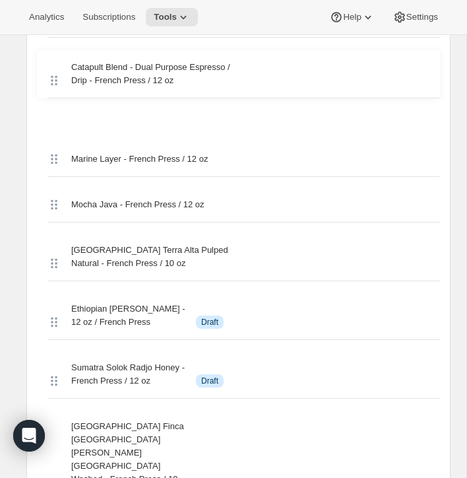
scroll to position [1118, 0]
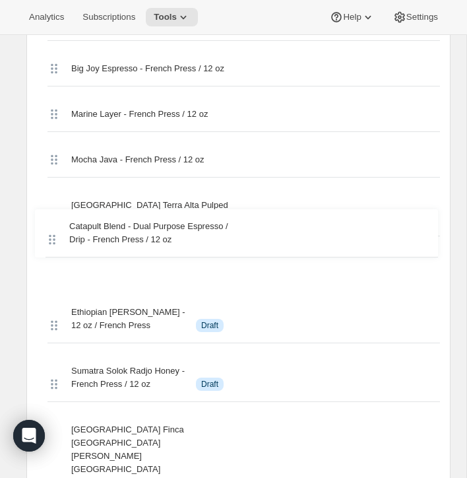
drag, startPoint x: 49, startPoint y: 253, endPoint x: 49, endPoint y: 236, distance: 16.5
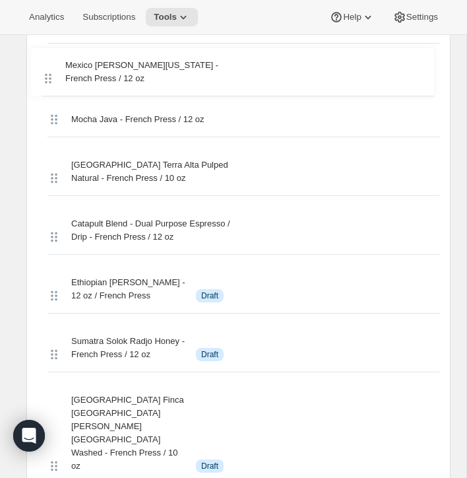
scroll to position [1198, 0]
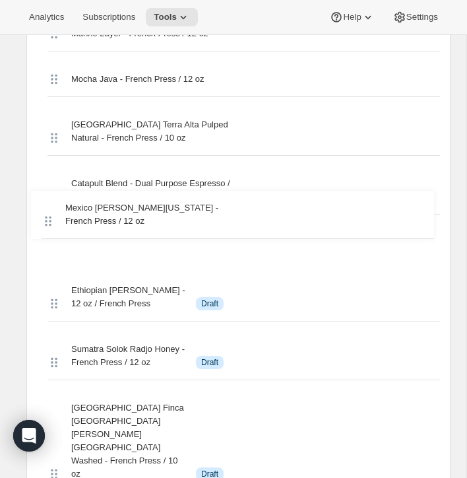
drag, startPoint x: 50, startPoint y: 253, endPoint x: 46, endPoint y: 211, distance: 41.8
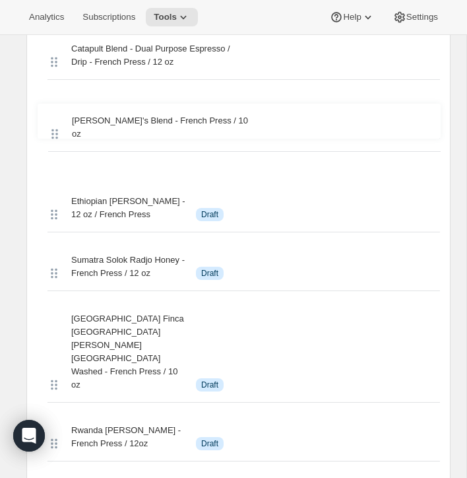
scroll to position [1332, 0]
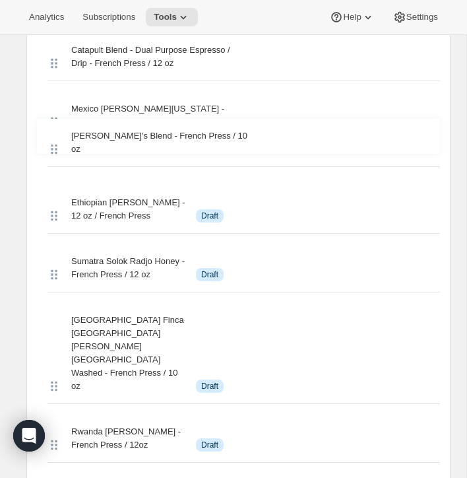
drag, startPoint x: 51, startPoint y: 237, endPoint x: 50, endPoint y: 133, distance: 104.2
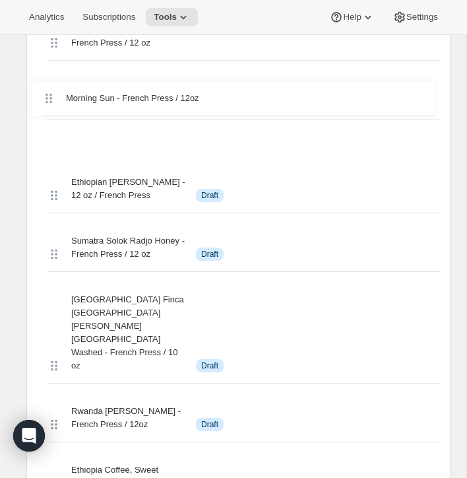
scroll to position [1403, 0]
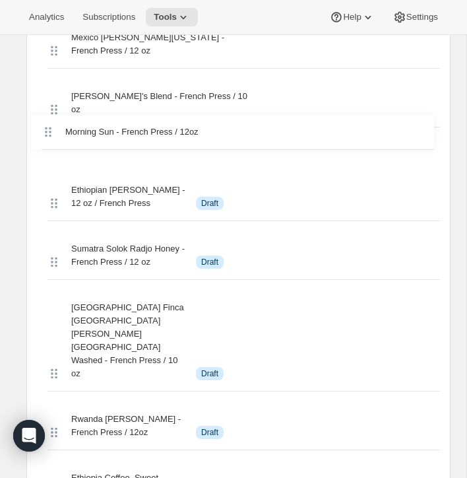
drag, startPoint x: 51, startPoint y: 243, endPoint x: 45, endPoint y: 130, distance: 113.0
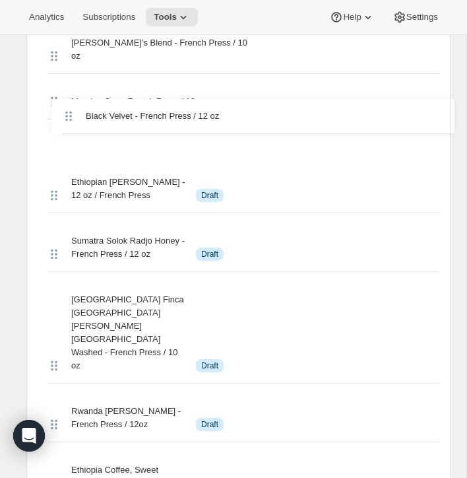
scroll to position [1436, 0]
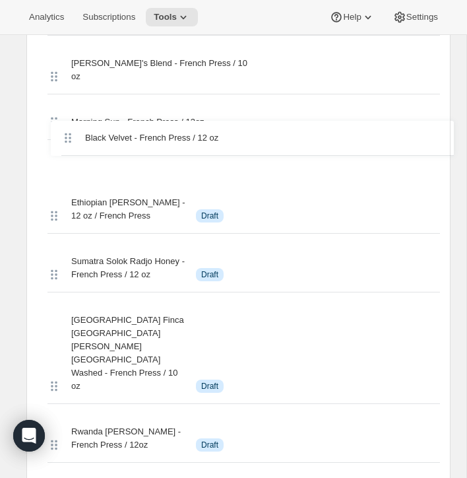
drag, startPoint x: 47, startPoint y: 239, endPoint x: 61, endPoint y: 136, distance: 104.5
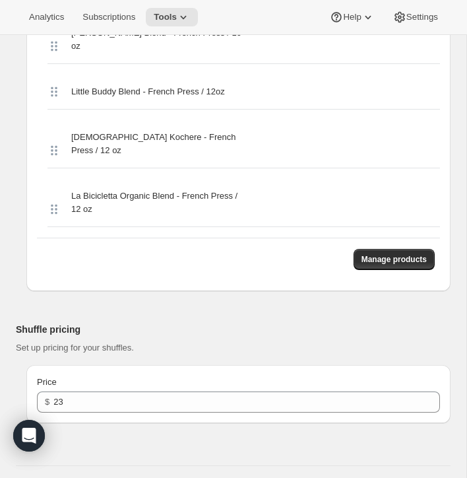
scroll to position [4280, 0]
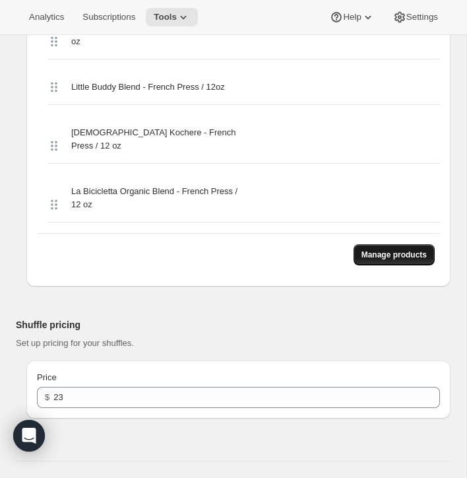
click at [392, 249] on span "Manage products" at bounding box center [393, 254] width 65 height 11
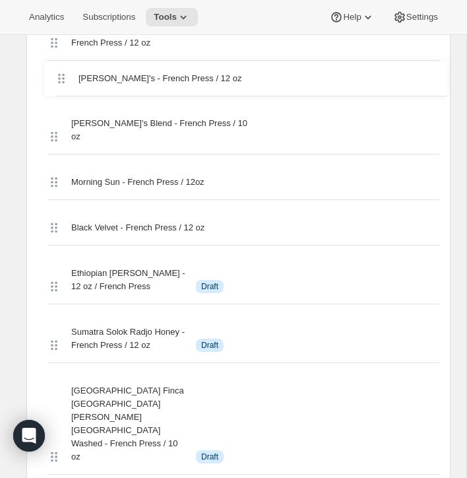
scroll to position [1395, 0]
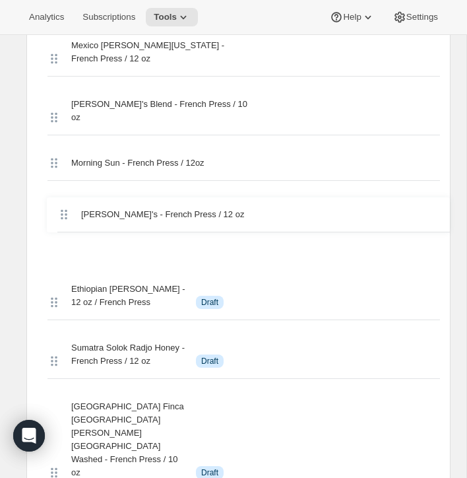
drag, startPoint x: 51, startPoint y: 94, endPoint x: 60, endPoint y: 205, distance: 111.1
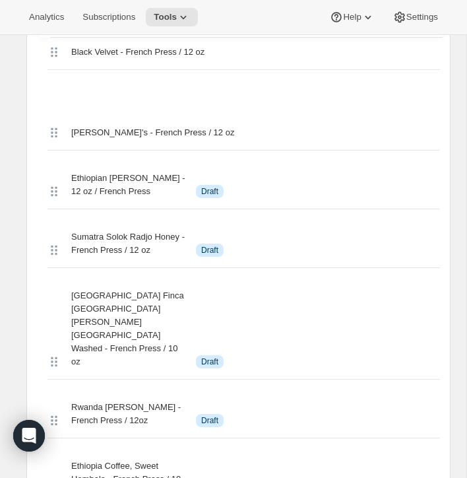
scroll to position [1510, 0]
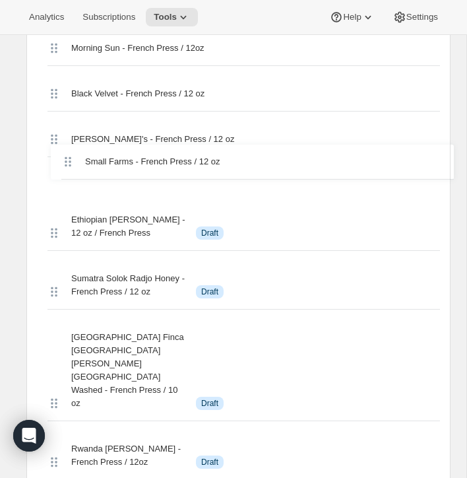
drag, startPoint x: 51, startPoint y: 240, endPoint x: 65, endPoint y: 145, distance: 95.9
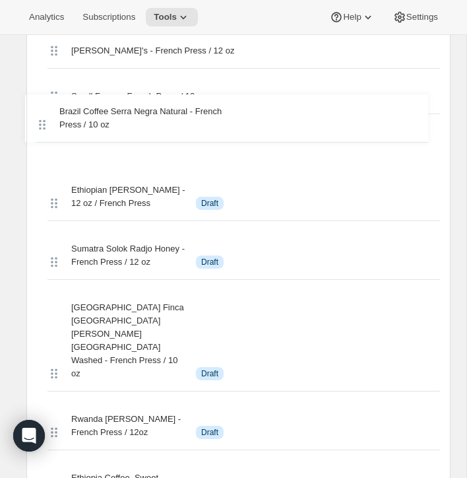
scroll to position [1591, 0]
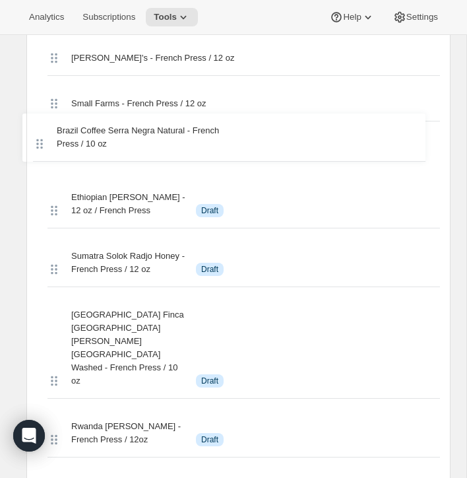
drag, startPoint x: 50, startPoint y: 252, endPoint x: 36, endPoint y: 142, distance: 111.0
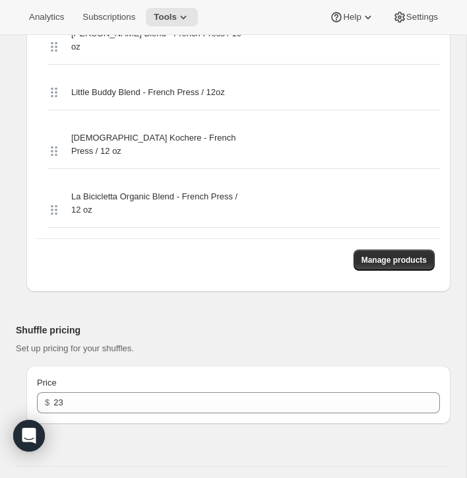
scroll to position [4263, 0]
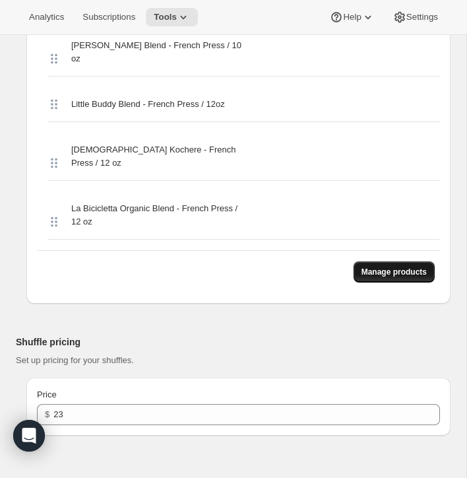
click at [402, 266] on span "Manage products" at bounding box center [393, 271] width 65 height 11
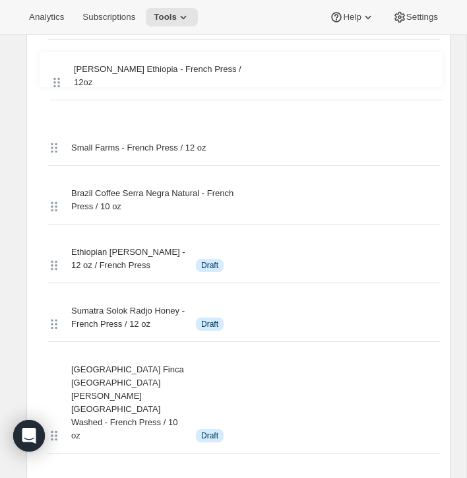
scroll to position [1578, 0]
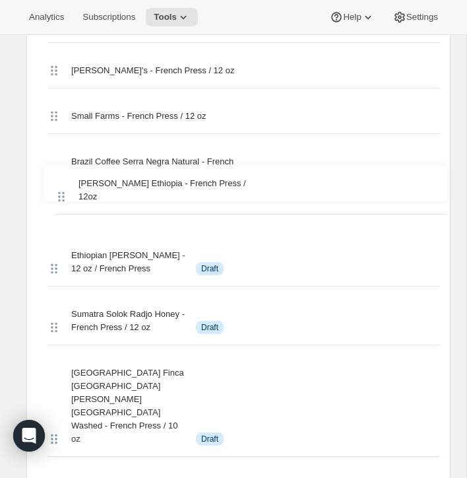
drag, startPoint x: 53, startPoint y: 185, endPoint x: 58, endPoint y: 195, distance: 10.6
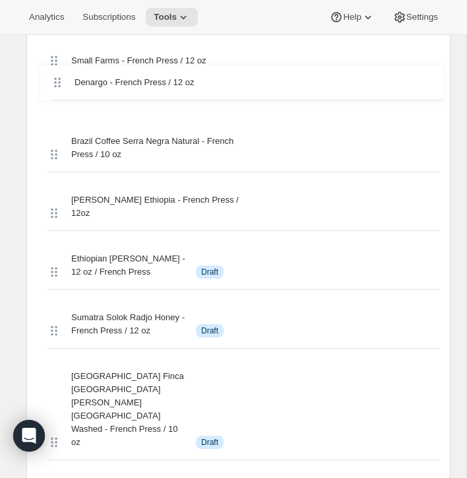
scroll to position [1627, 0]
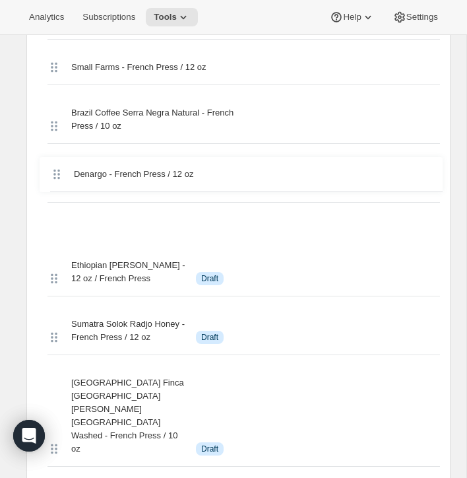
drag, startPoint x: 51, startPoint y: 234, endPoint x: 51, endPoint y: 162, distance: 71.9
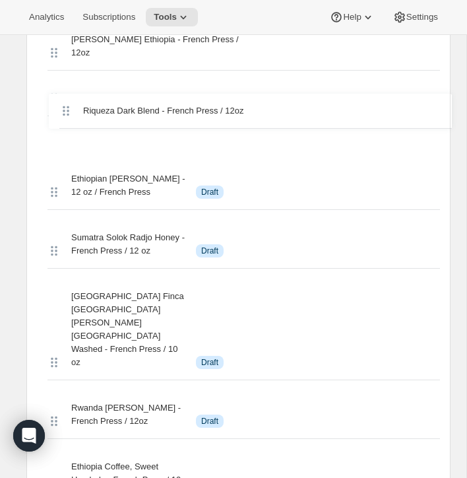
scroll to position [1750, 0]
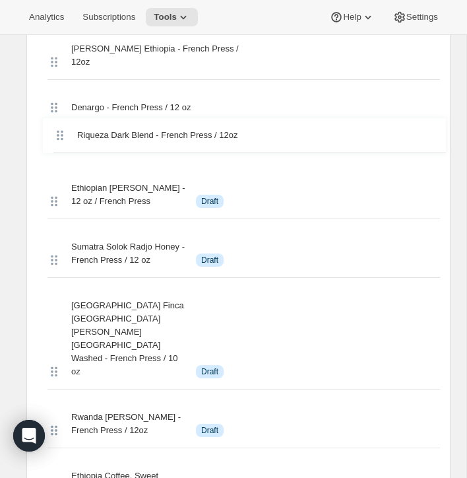
drag, startPoint x: 53, startPoint y: 237, endPoint x: 55, endPoint y: 109, distance: 128.6
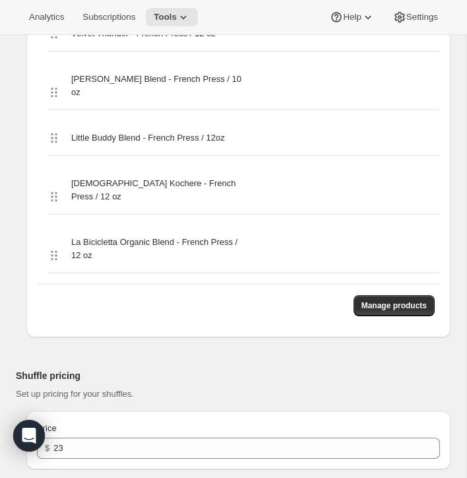
scroll to position [4285, 0]
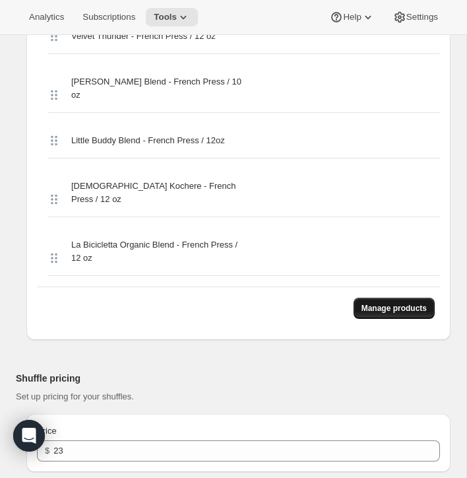
click at [371, 303] on span "Manage products" at bounding box center [393, 308] width 65 height 11
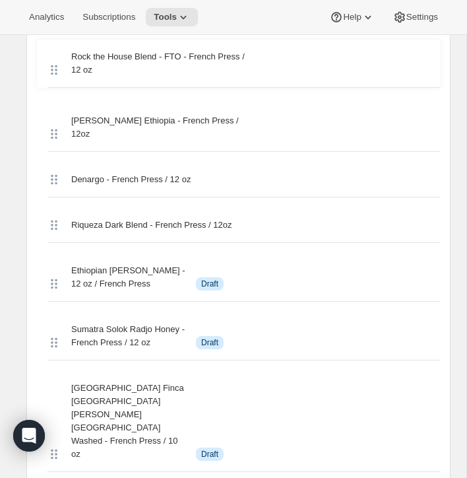
scroll to position [1666, 0]
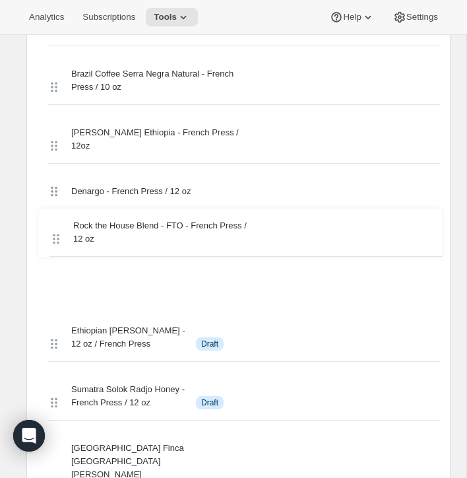
drag, startPoint x: 51, startPoint y: 253, endPoint x: 51, endPoint y: 232, distance: 20.5
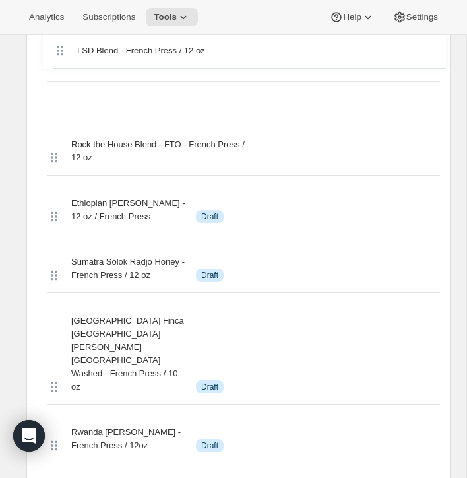
scroll to position [1834, 0]
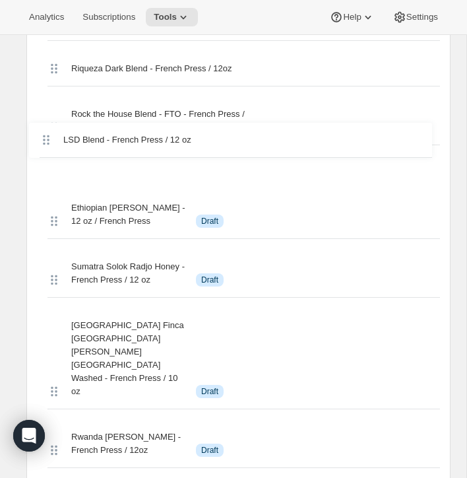
drag, startPoint x: 50, startPoint y: 239, endPoint x: 43, endPoint y: 133, distance: 106.4
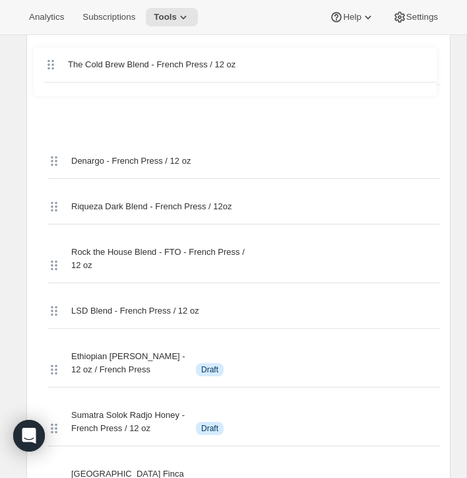
scroll to position [1736, 0]
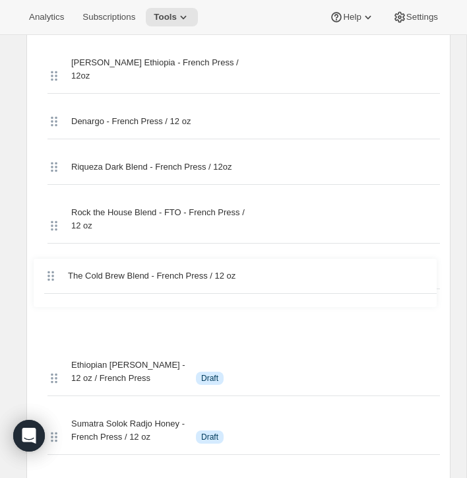
drag, startPoint x: 51, startPoint y: 253, endPoint x: 49, endPoint y: 282, distance: 29.8
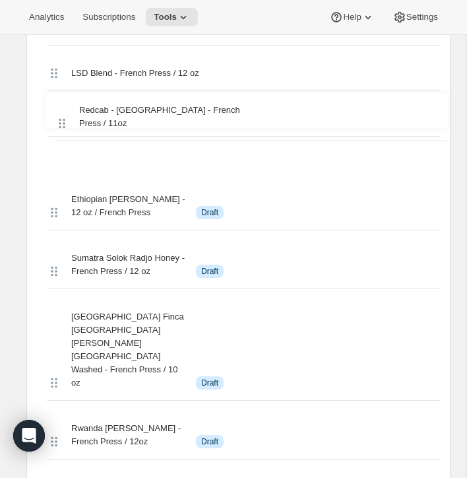
scroll to position [1927, 0]
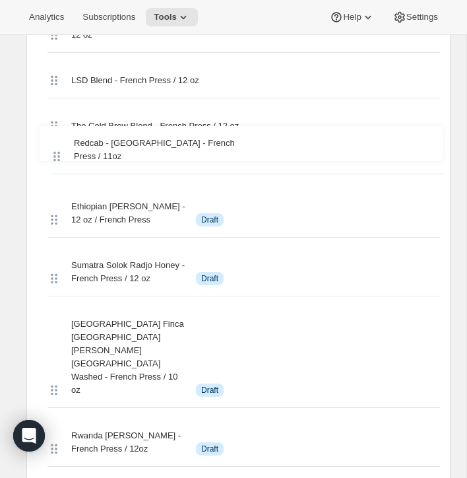
drag, startPoint x: 49, startPoint y: 239, endPoint x: 50, endPoint y: 137, distance: 102.9
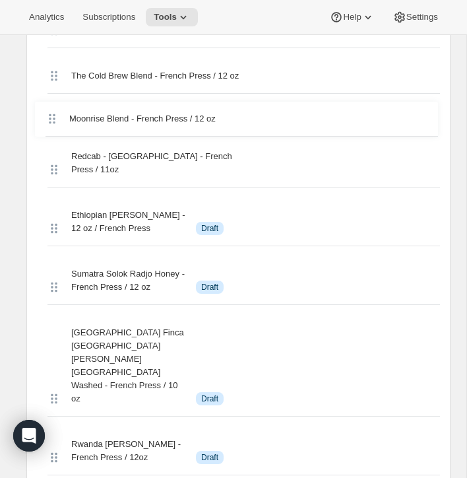
scroll to position [1967, 0]
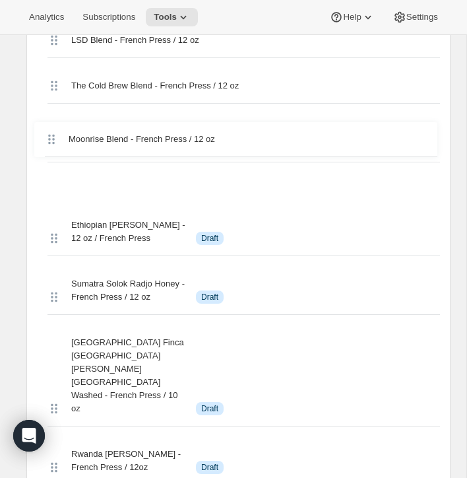
drag, startPoint x: 50, startPoint y: 237, endPoint x: 47, endPoint y: 141, distance: 95.7
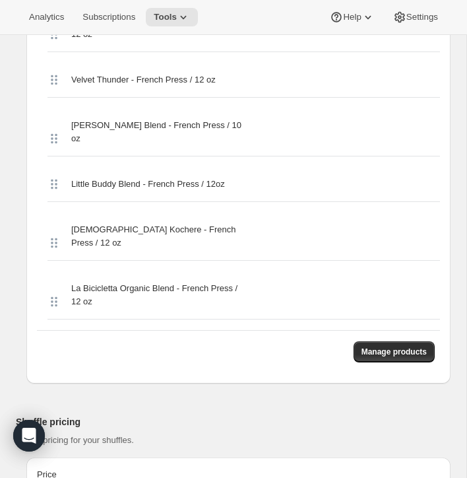
scroll to position [4242, 0]
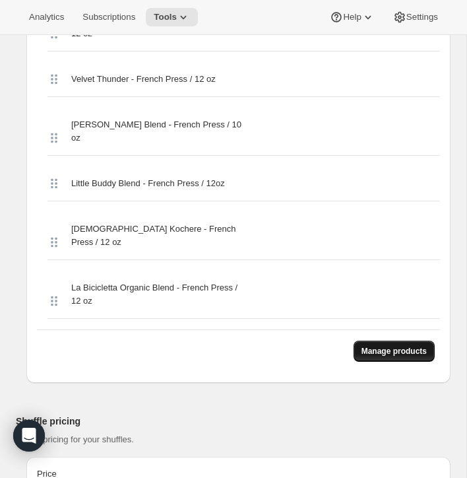
click at [369, 346] on span "Manage products" at bounding box center [393, 351] width 65 height 11
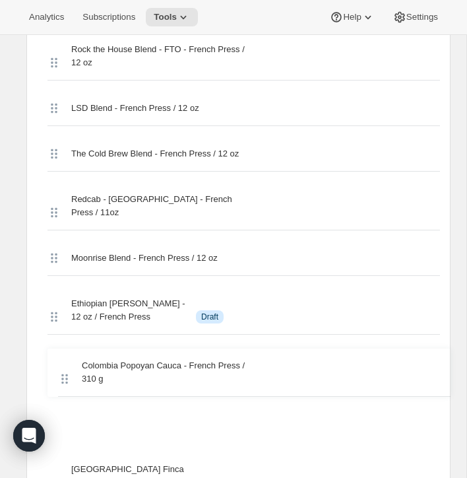
scroll to position [1918, 0]
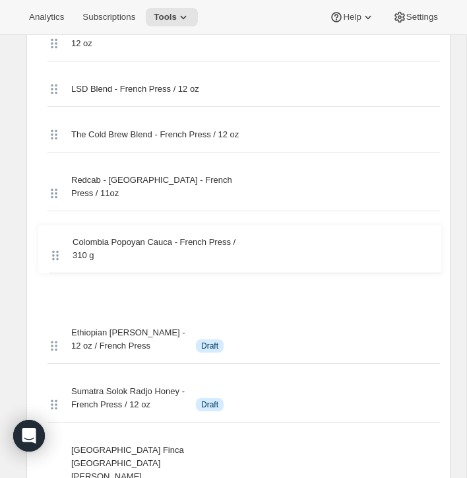
drag, startPoint x: 50, startPoint y: 176, endPoint x: 53, endPoint y: 263, distance: 86.4
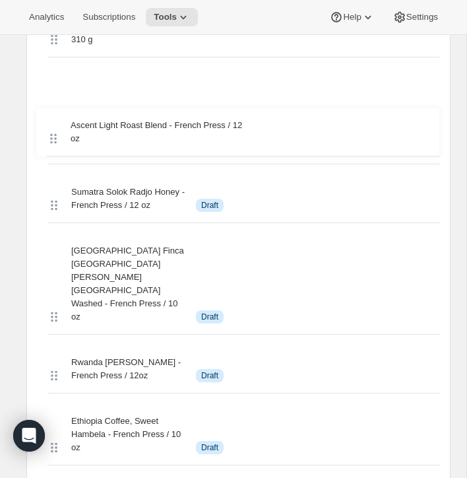
scroll to position [2069, 0]
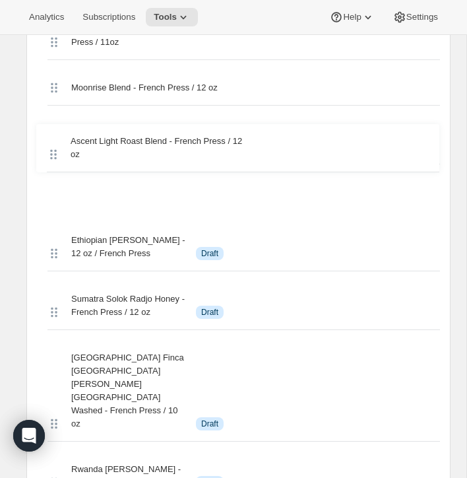
drag, startPoint x: 51, startPoint y: 255, endPoint x: 49, endPoint y: 138, distance: 116.8
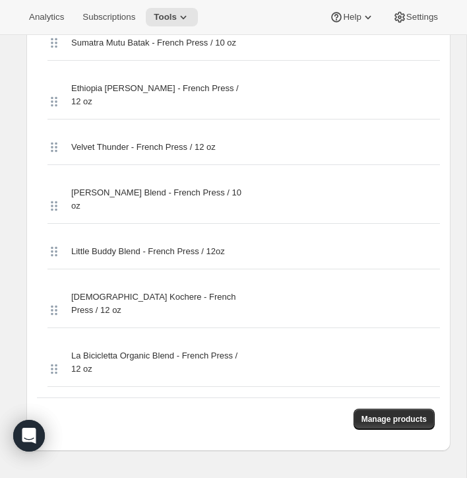
scroll to position [4235, 0]
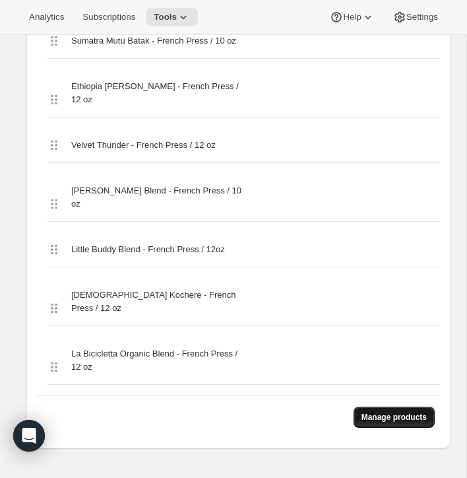
click at [368, 406] on button "Manage products" at bounding box center [394, 416] width 81 height 21
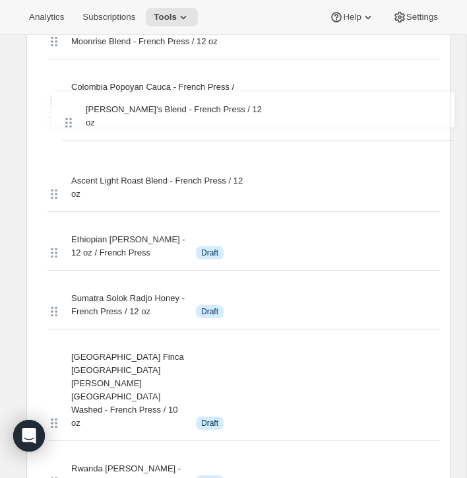
scroll to position [2111, 0]
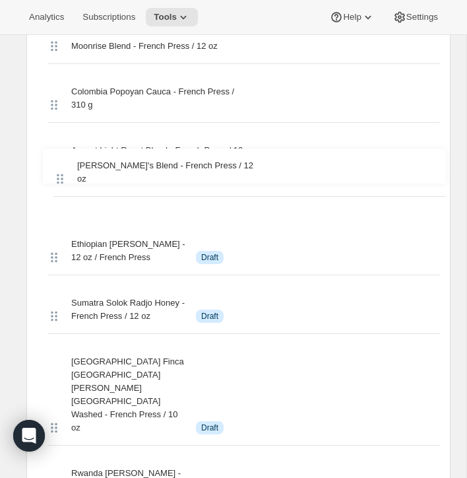
drag, startPoint x: 52, startPoint y: 238, endPoint x: 57, endPoint y: 160, distance: 78.7
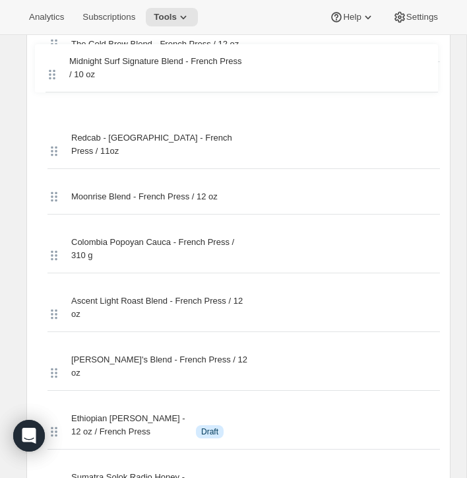
scroll to position [2004, 0]
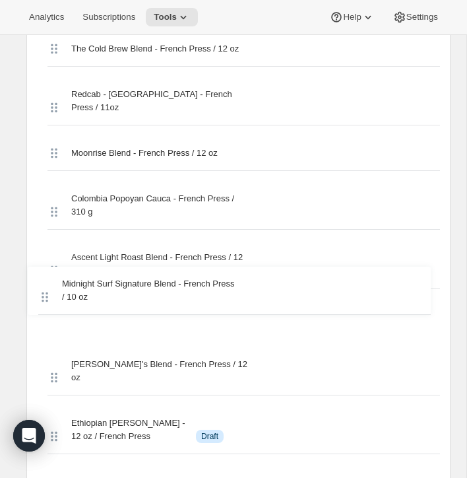
drag, startPoint x: 55, startPoint y: 253, endPoint x: 47, endPoint y: 281, distance: 29.3
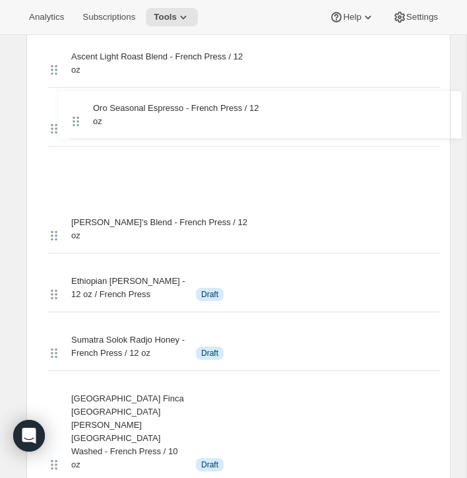
scroll to position [2200, 0]
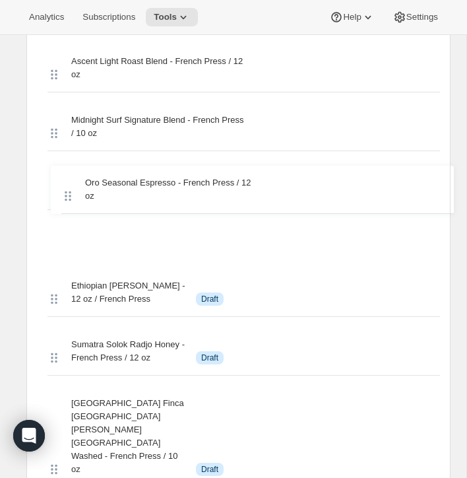
drag, startPoint x: 53, startPoint y: 253, endPoint x: 67, endPoint y: 187, distance: 66.8
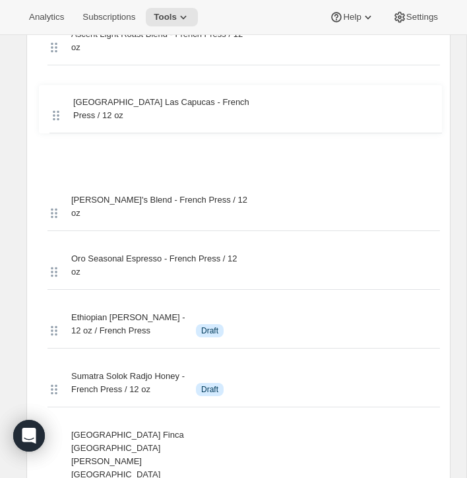
scroll to position [2218, 0]
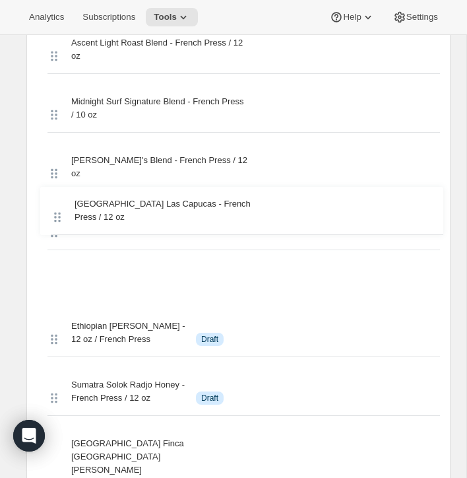
drag, startPoint x: 50, startPoint y: 254, endPoint x: 53, endPoint y: 206, distance: 48.3
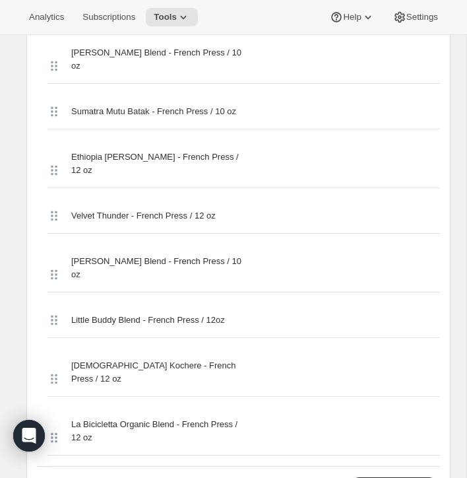
scroll to position [4192, 0]
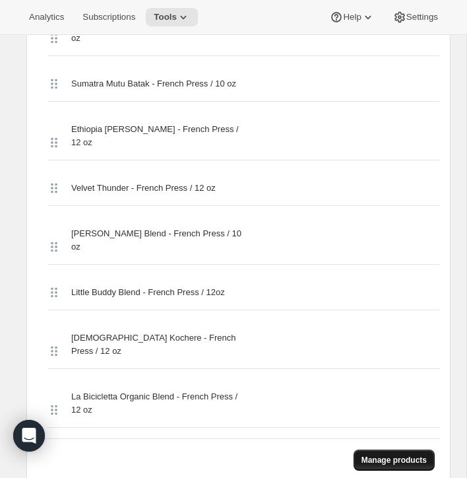
click at [372, 454] on span "Manage products" at bounding box center [393, 459] width 65 height 11
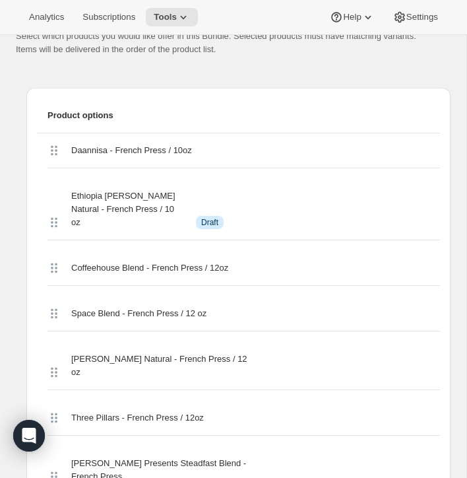
scroll to position [739, 0]
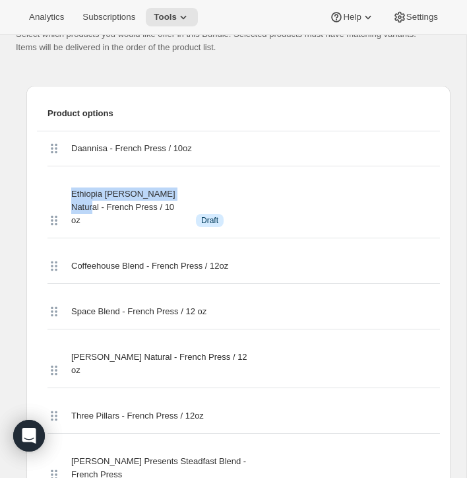
drag, startPoint x: 100, startPoint y: 206, endPoint x: 69, endPoint y: 192, distance: 34.0
click at [69, 192] on div "Ethiopia [PERSON_NAME] Natural - French Press / 10 oz Info Draft" at bounding box center [243, 207] width 392 height 61
copy span "Ethiopia [PERSON_NAME] Natural"
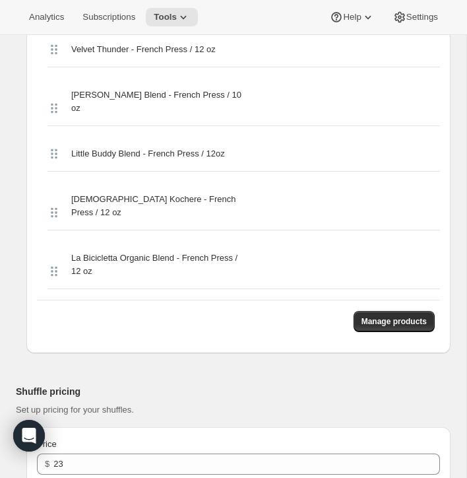
scroll to position [4374, 0]
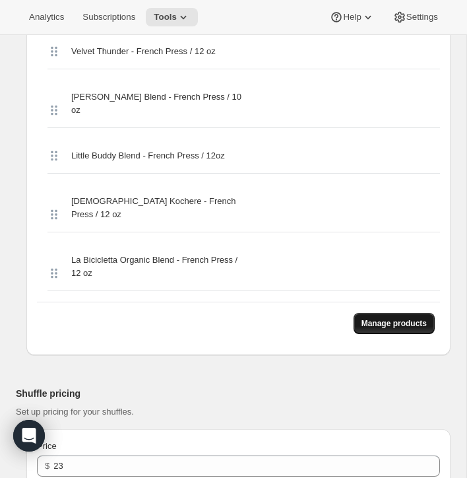
click at [381, 318] on span "Manage products" at bounding box center [393, 323] width 65 height 11
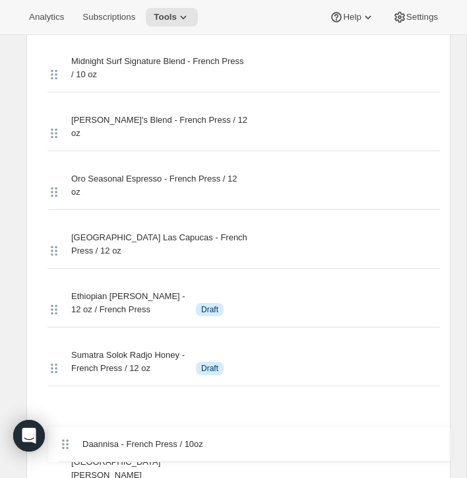
scroll to position [2315, 0]
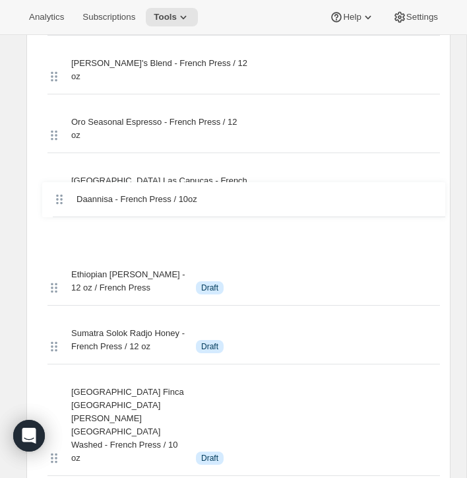
drag, startPoint x: 51, startPoint y: 137, endPoint x: 56, endPoint y: 203, distance: 66.2
click at [56, 203] on div "Daannisa - French Press / 10oz Coffeehouse Blend - French Press / 12oz Space Bl…" at bounding box center [238, 416] width 403 height 3723
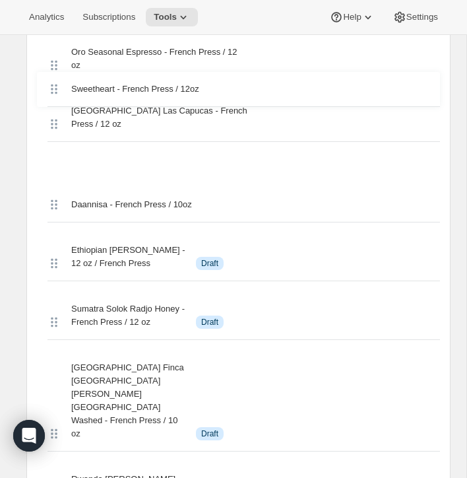
scroll to position [2380, 0]
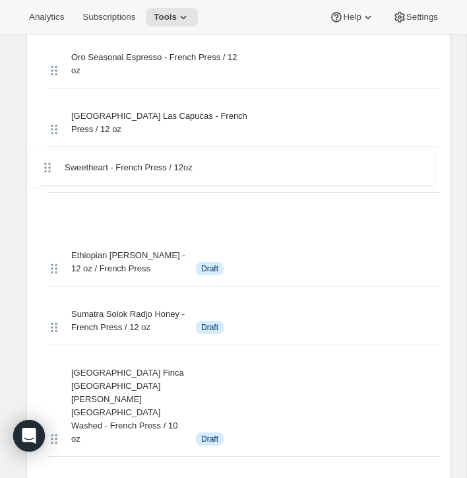
drag, startPoint x: 51, startPoint y: 240, endPoint x: 44, endPoint y: 156, distance: 84.1
click at [44, 156] on div "Coffeehouse Blend - French Press / 12oz Space Blend - French Press / 12 oz [PER…" at bounding box center [238, 351] width 403 height 3723
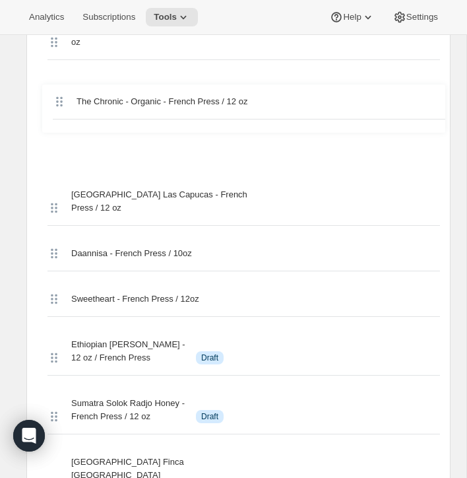
scroll to position [2345, 0]
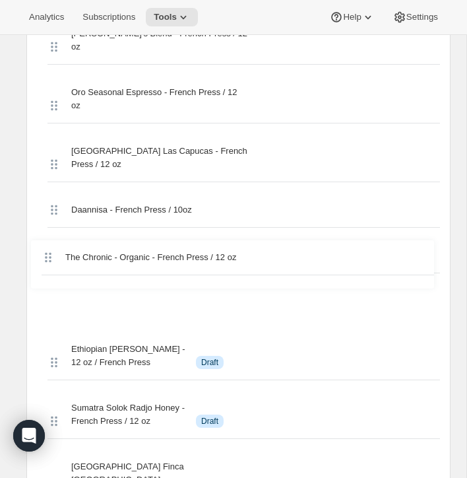
click at [46, 251] on div "Coffeehouse Blend - French Press / 12oz Space Blend - French Press / 12 oz [PER…" at bounding box center [238, 393] width 403 height 3737
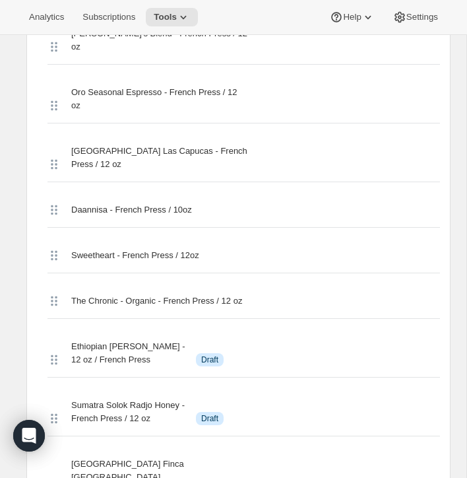
scroll to position [3409, 0]
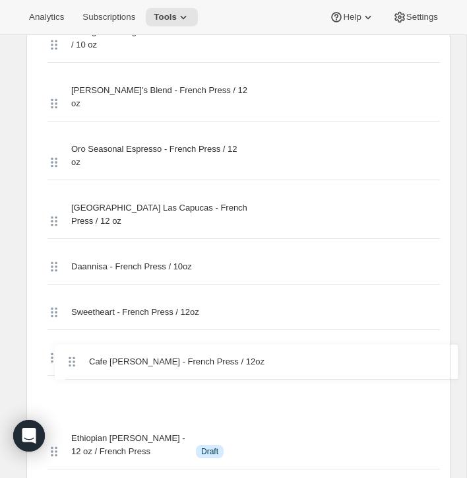
drag, startPoint x: 51, startPoint y: 239, endPoint x: 69, endPoint y: 359, distance: 120.6
click at [69, 359] on div "Coffeehouse Blend - French Press / 12oz Space Blend - French Press / 12 oz [PER…" at bounding box center [238, 443] width 403 height 3723
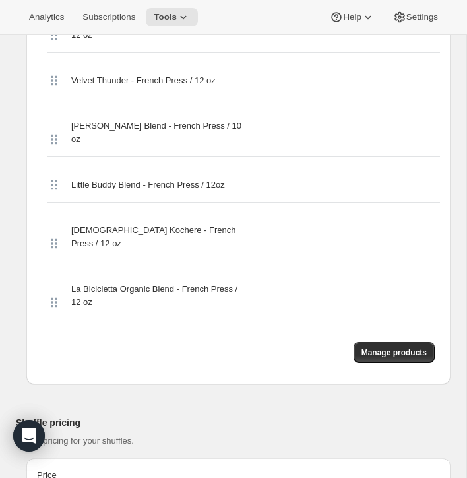
scroll to position [4261, 0]
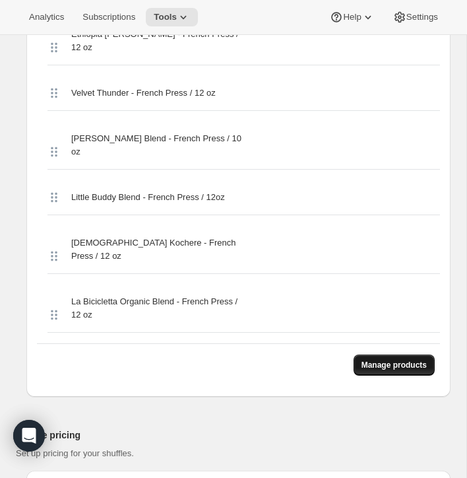
click at [363, 359] on span "Manage products" at bounding box center [393, 364] width 65 height 11
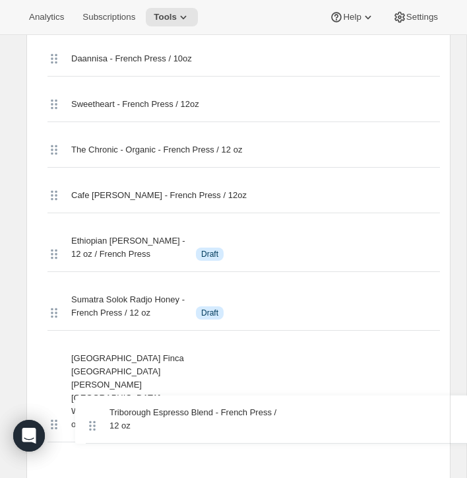
scroll to position [2508, 0]
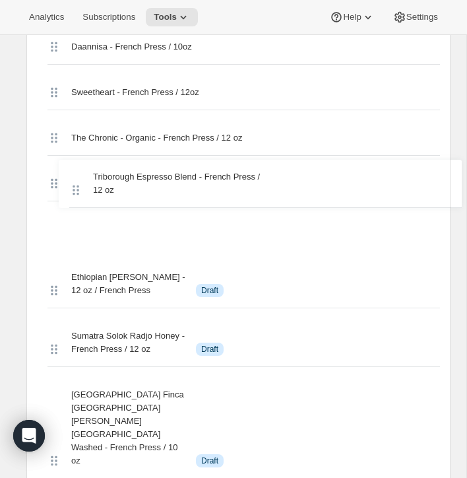
drag, startPoint x: 51, startPoint y: 198, endPoint x: 69, endPoint y: 231, distance: 37.8
click at [69, 231] on div "Triborough Espresso Blend - French Press / 12 oz Coffeehouse Blend - French Pre…" at bounding box center [238, 223] width 403 height 3723
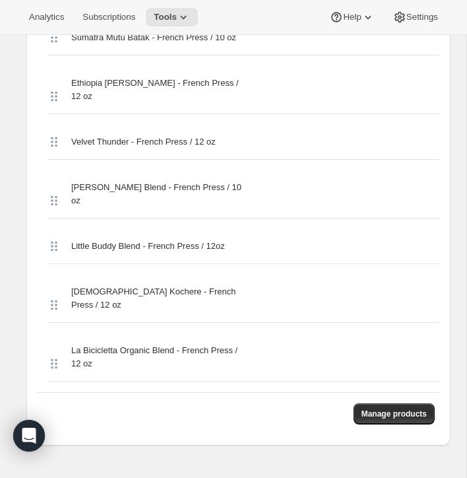
scroll to position [4254, 0]
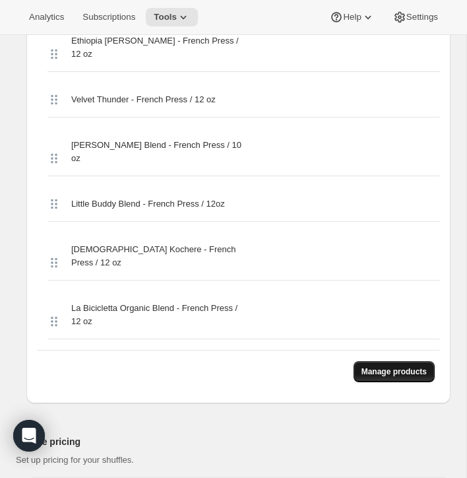
click at [396, 366] on span "Manage products" at bounding box center [393, 371] width 65 height 11
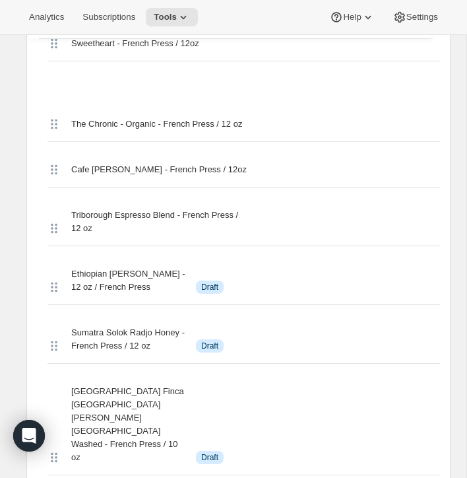
scroll to position [2549, 0]
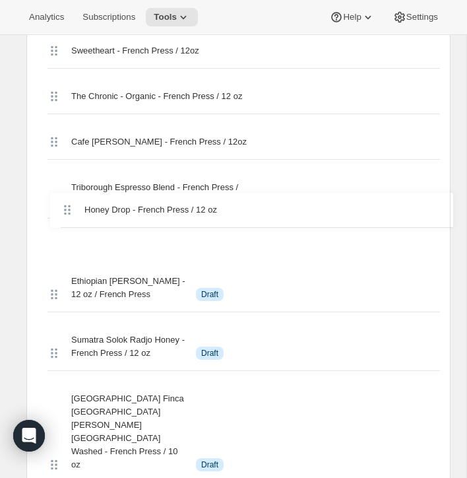
drag, startPoint x: 51, startPoint y: 150, endPoint x: 64, endPoint y: 208, distance: 58.7
click at [64, 208] on div "Coffeehouse Blend - French Press / 12oz Space Blend - French Press / 12 oz [PER…" at bounding box center [238, 182] width 403 height 3723
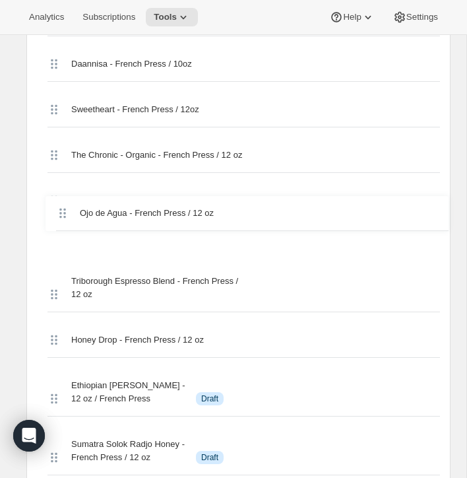
scroll to position [2490, 0]
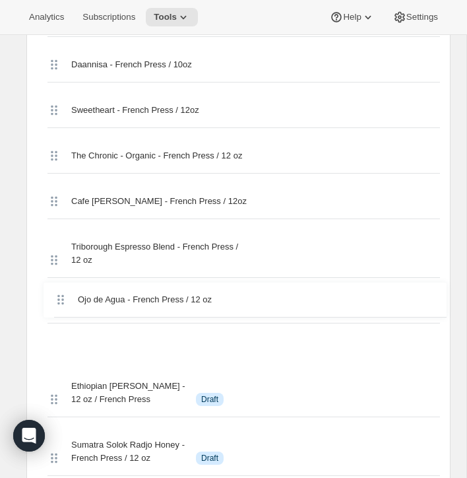
drag, startPoint x: 48, startPoint y: 237, endPoint x: 55, endPoint y: 295, distance: 58.4
click at [55, 295] on div "Coffeehouse Blend - French Press / 12oz Space Blend - French Press / 12 oz [PER…" at bounding box center [238, 241] width 403 height 3723
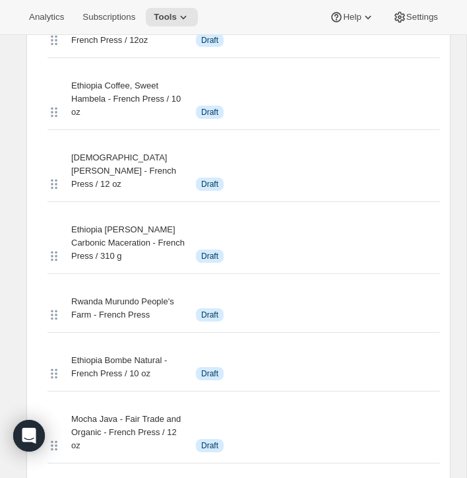
scroll to position [3082, 0]
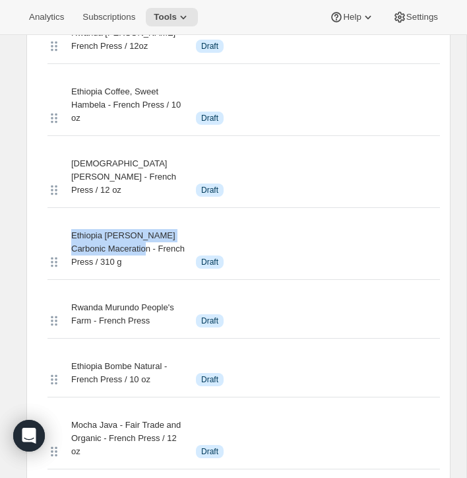
drag, startPoint x: 157, startPoint y: 167, endPoint x: 66, endPoint y: 149, distance: 92.7
click at [66, 218] on div "Ethiopia [PERSON_NAME] Carbonic Maceration - French Press / 310 g Info Draft" at bounding box center [243, 248] width 392 height 61
copy span "Ethiopia [PERSON_NAME] Carbonic Maceration"
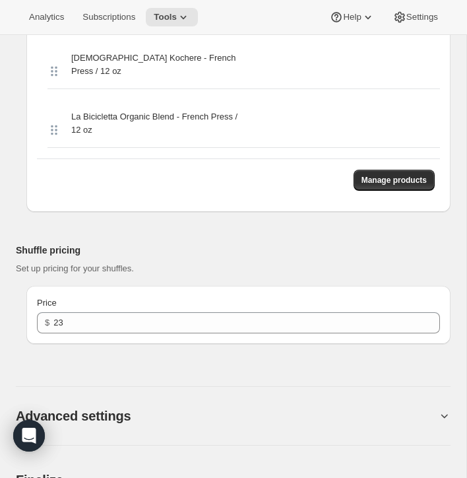
scroll to position [4461, 0]
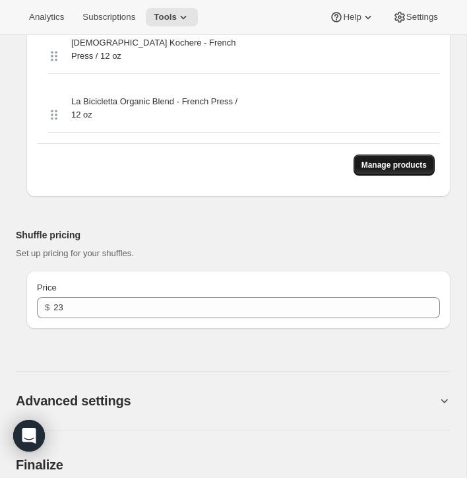
click at [383, 160] on span "Manage products" at bounding box center [393, 165] width 65 height 11
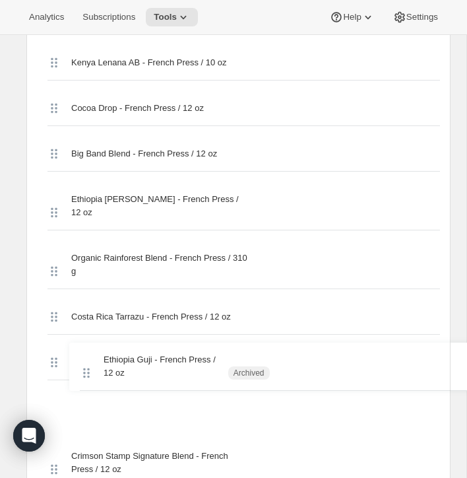
scroll to position [3448, 0]
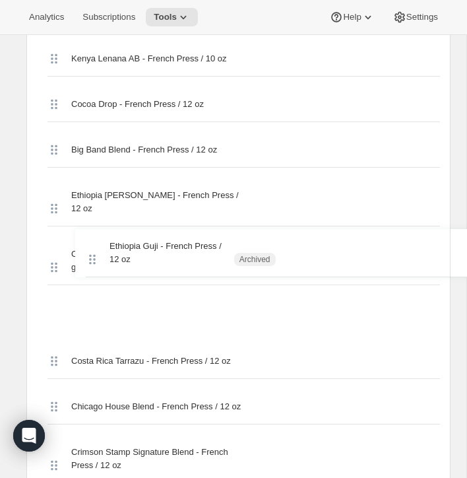
drag, startPoint x: 53, startPoint y: 131, endPoint x: 97, endPoint y: 279, distance: 154.7
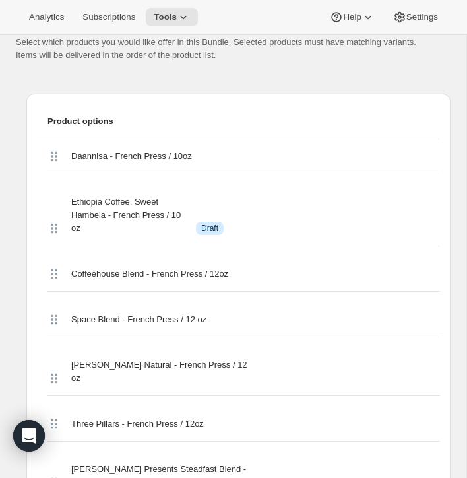
scroll to position [737, 0]
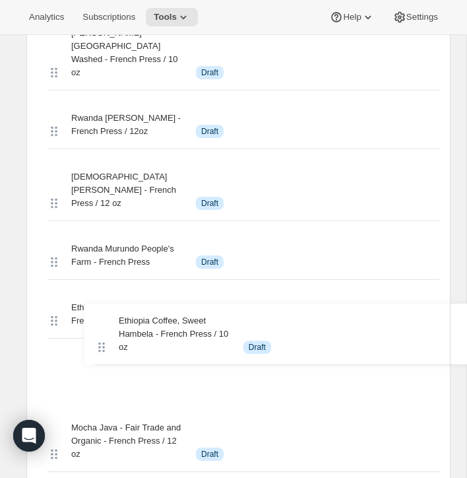
drag, startPoint x: 53, startPoint y: 217, endPoint x: 102, endPoint y: 337, distance: 129.6
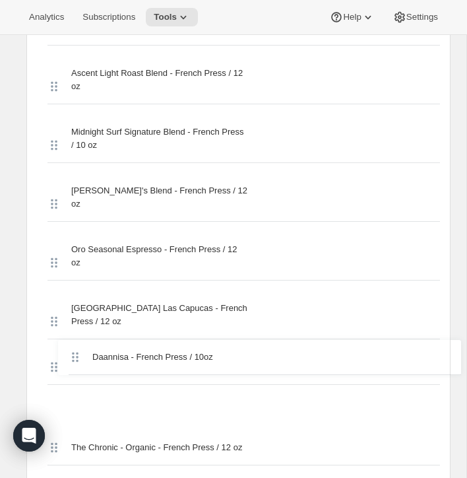
scroll to position [2191, 0]
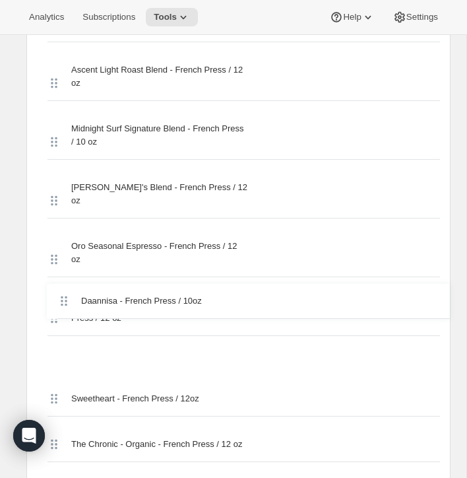
drag, startPoint x: 53, startPoint y: 96, endPoint x: 63, endPoint y: 306, distance: 210.7
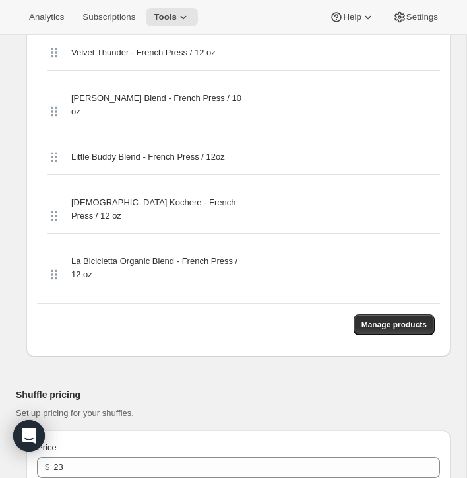
scroll to position [4274, 0]
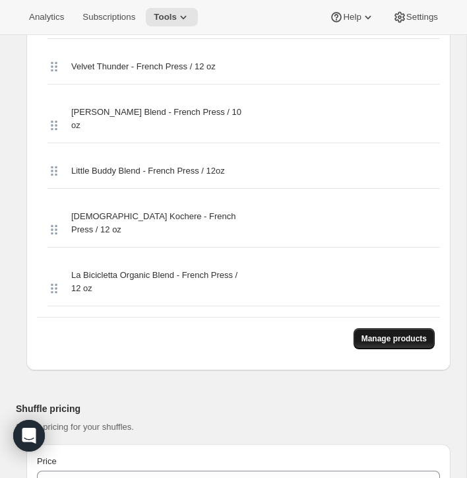
click at [384, 333] on span "Manage products" at bounding box center [393, 338] width 65 height 11
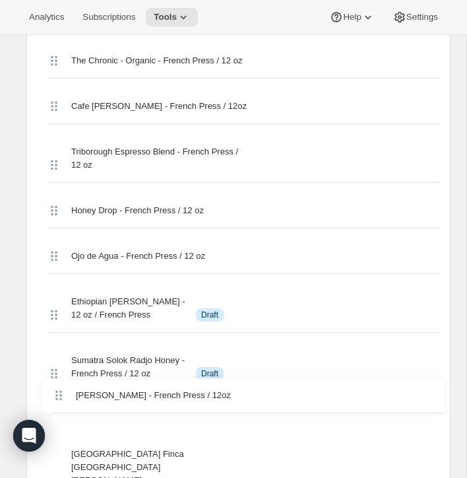
scroll to position [2588, 0]
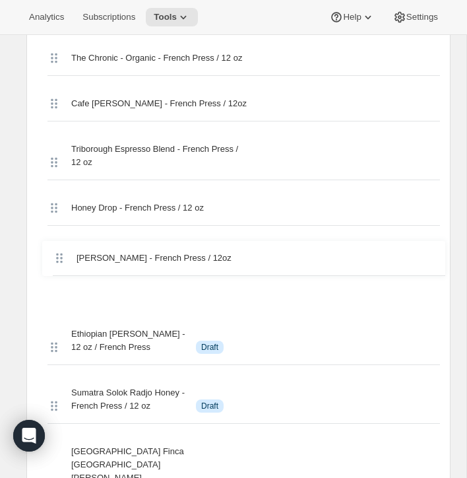
drag, startPoint x: 53, startPoint y: 171, endPoint x: 59, endPoint y: 263, distance: 91.9
click at [59, 263] on div "[PERSON_NAME] - French Press / 12oz Coffeehouse Blend - French Press / 12oz Spa…" at bounding box center [238, 160] width 403 height 3756
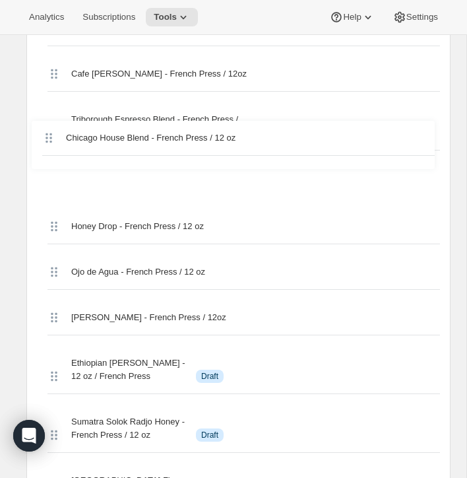
scroll to position [2605, 0]
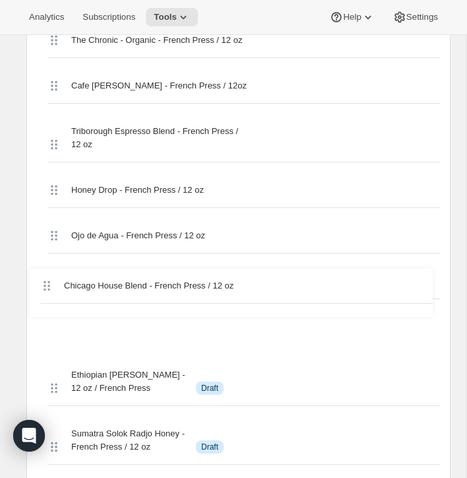
drag, startPoint x: 53, startPoint y: 248, endPoint x: 45, endPoint y: 283, distance: 36.0
click at [45, 283] on div "Coffeehouse Blend - French Press / 12oz Space Blend - French Press / 12 oz [PER…" at bounding box center [238, 149] width 403 height 3769
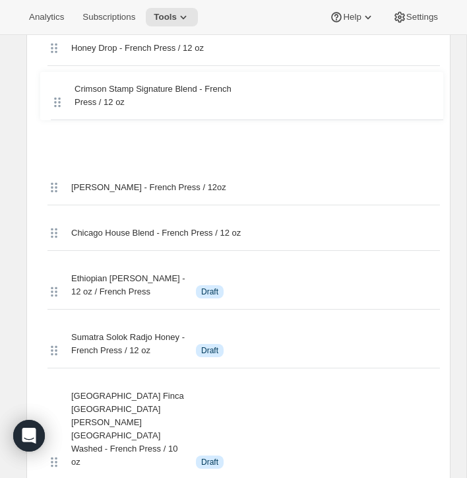
scroll to position [2730, 0]
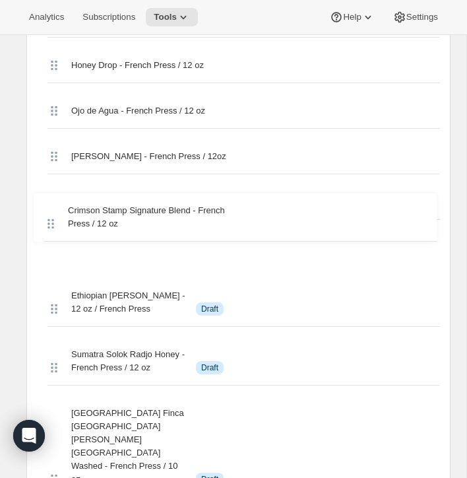
drag, startPoint x: 51, startPoint y: 251, endPoint x: 51, endPoint y: 211, distance: 39.6
click at [51, 211] on div "Coffeehouse Blend - French Press / 12oz Space Blend - French Press / 12 oz [PER…" at bounding box center [238, 18] width 403 height 3756
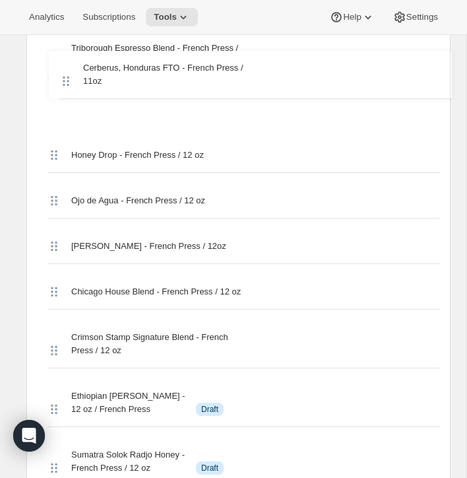
scroll to position [2678, 0]
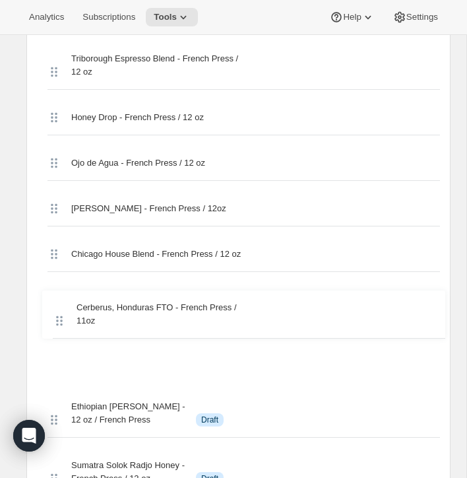
drag, startPoint x: 49, startPoint y: 252, endPoint x: 56, endPoint y: 312, distance: 60.4
click at [56, 312] on div "Coffeehouse Blend - French Press / 12oz Space Blend - French Press / 12 oz [PER…" at bounding box center [238, 70] width 403 height 3756
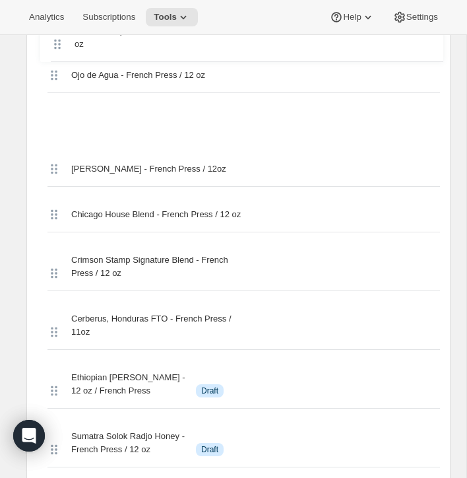
scroll to position [2761, 0]
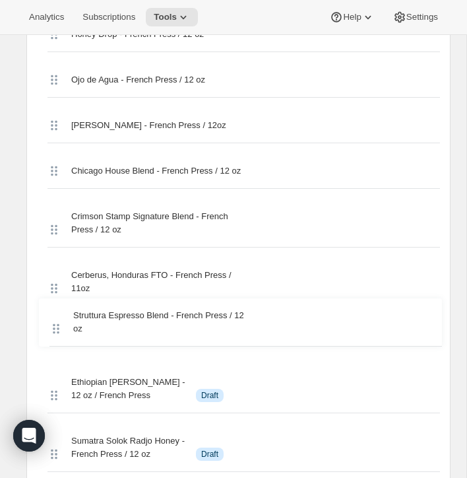
drag, startPoint x: 51, startPoint y: 251, endPoint x: 53, endPoint y: 320, distance: 69.3
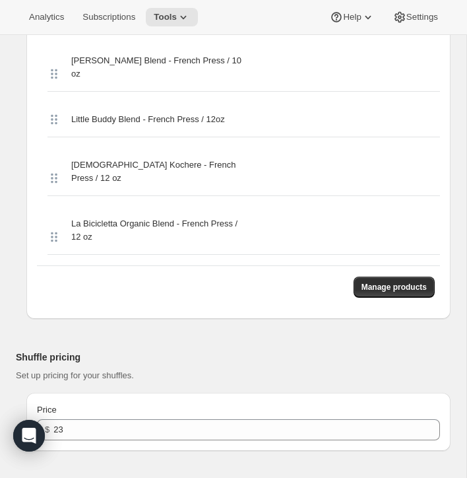
scroll to position [4378, 0]
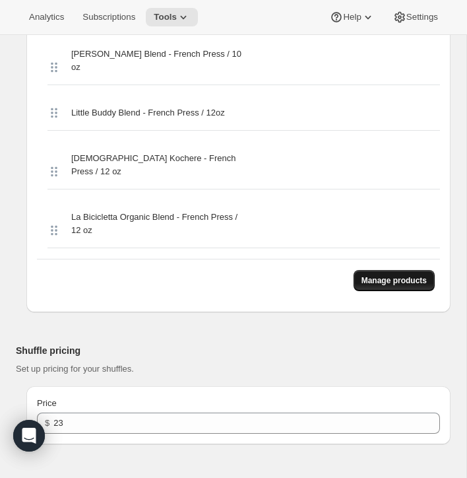
click at [379, 275] on span "Manage products" at bounding box center [393, 280] width 65 height 11
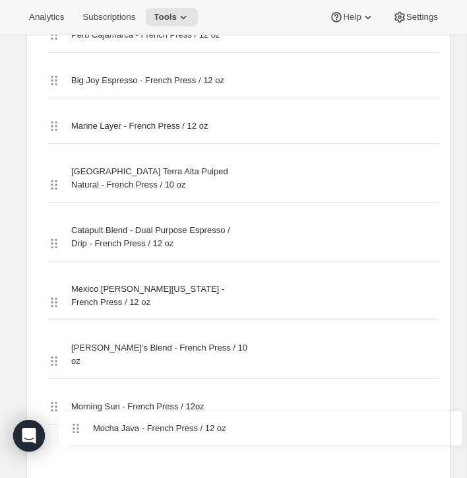
scroll to position [1152, 0]
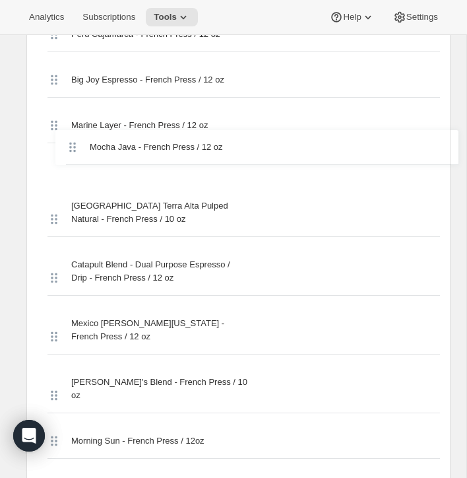
drag, startPoint x: 50, startPoint y: 142, endPoint x: 66, endPoint y: 160, distance: 23.8
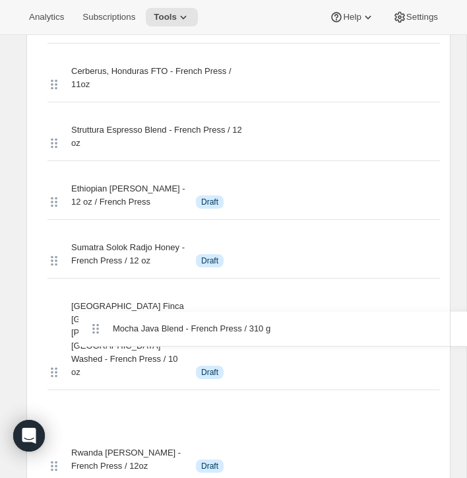
scroll to position [2970, 0]
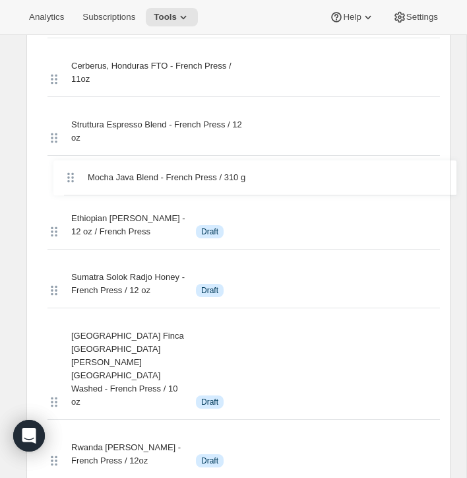
drag, startPoint x: 53, startPoint y: 233, endPoint x: 71, endPoint y: 161, distance: 74.1
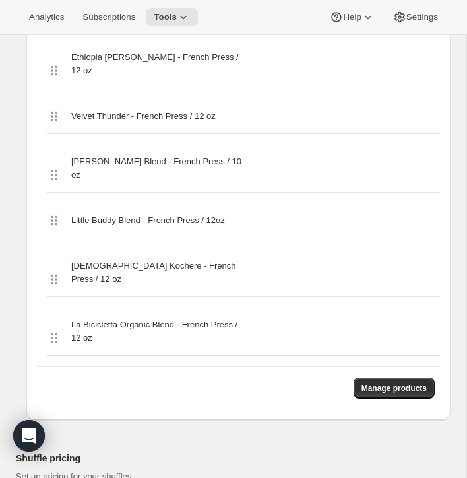
scroll to position [4242, 0]
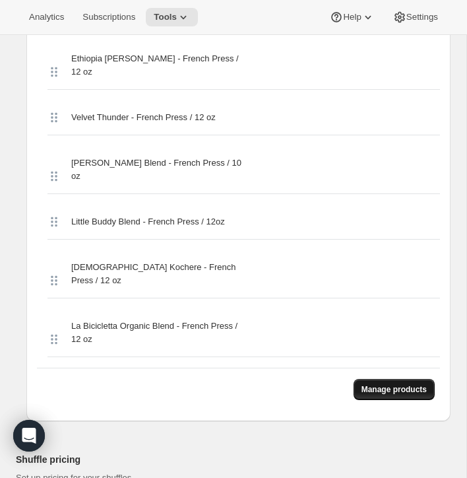
click at [398, 384] on span "Manage products" at bounding box center [393, 389] width 65 height 11
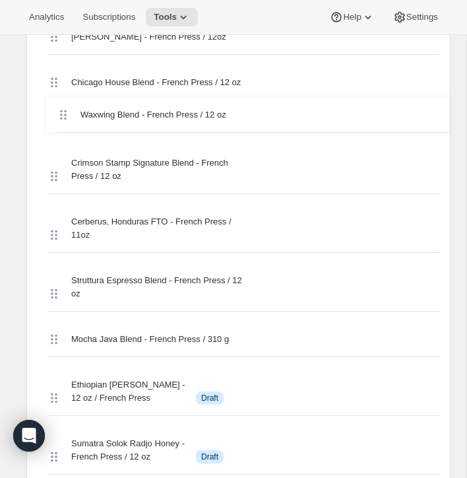
scroll to position [2848, 0]
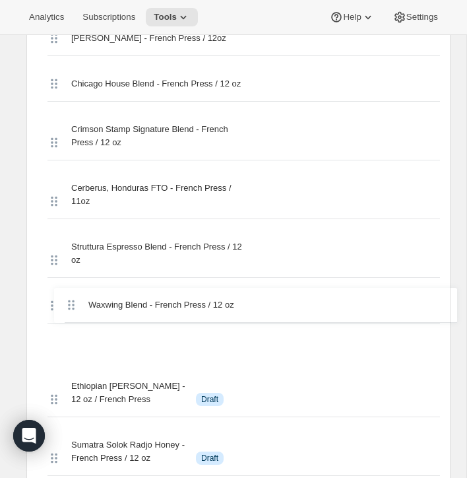
drag, startPoint x: 50, startPoint y: 235, endPoint x: 67, endPoint y: 298, distance: 65.0
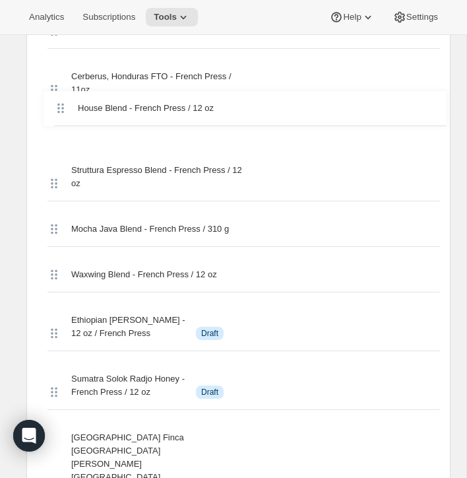
scroll to position [2955, 0]
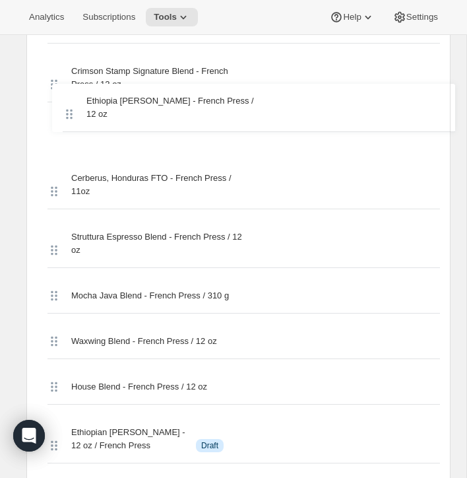
scroll to position [2902, 0]
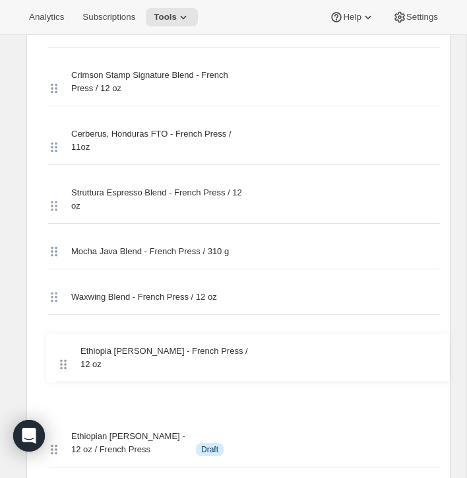
drag, startPoint x: 47, startPoint y: 251, endPoint x: 57, endPoint y: 357, distance: 106.7
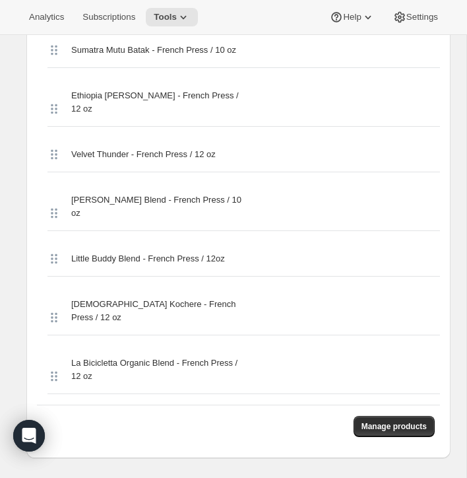
scroll to position [4232, 0]
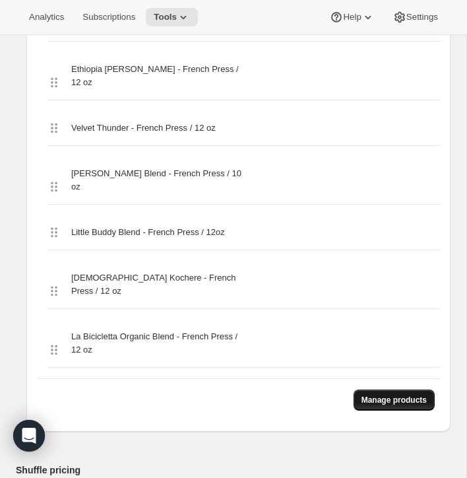
click at [383, 389] on button "Manage products" at bounding box center [394, 399] width 81 height 21
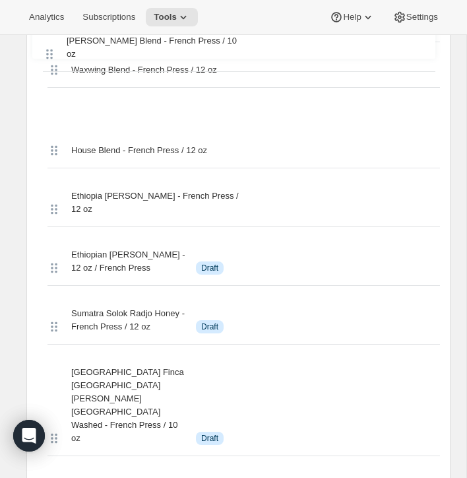
scroll to position [3108, 0]
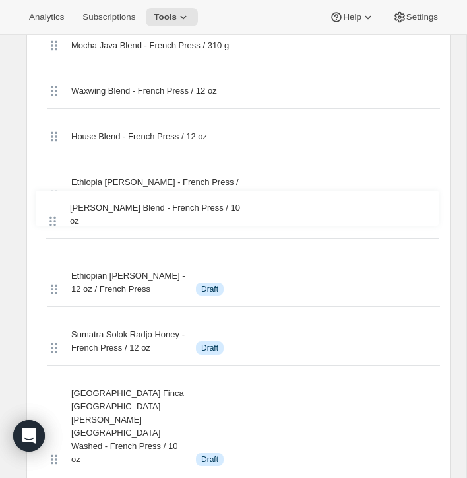
drag, startPoint x: 50, startPoint y: 236, endPoint x: 48, endPoint y: 200, distance: 36.3
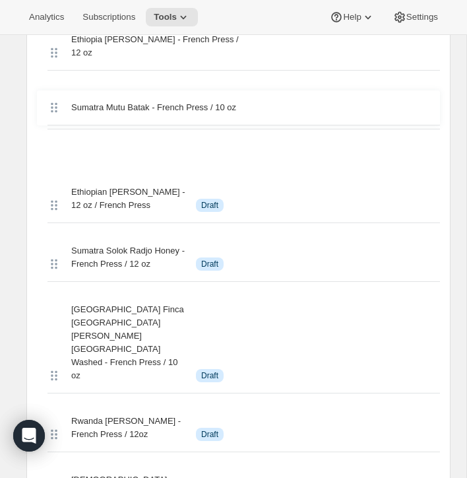
scroll to position [3241, 0]
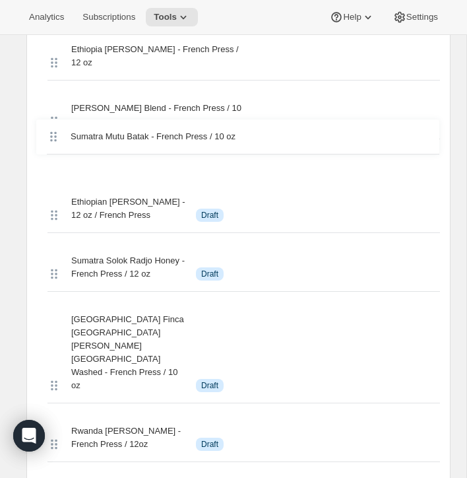
drag, startPoint x: 49, startPoint y: 234, endPoint x: 48, endPoint y: 128, distance: 106.2
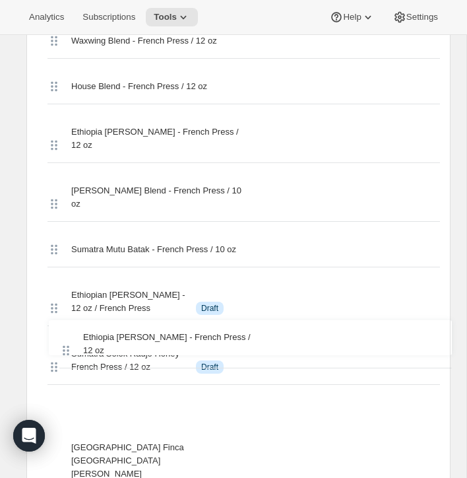
scroll to position [3202, 0]
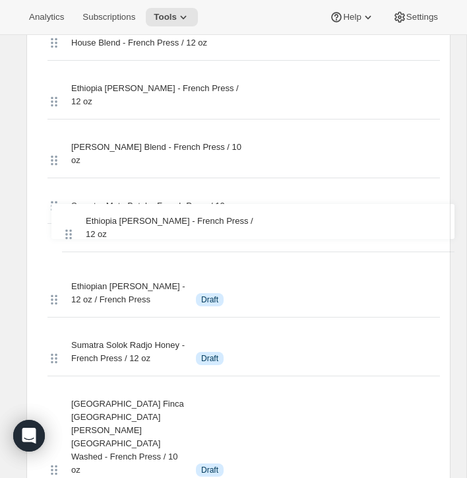
drag, startPoint x: 53, startPoint y: 239, endPoint x: 65, endPoint y: 209, distance: 32.2
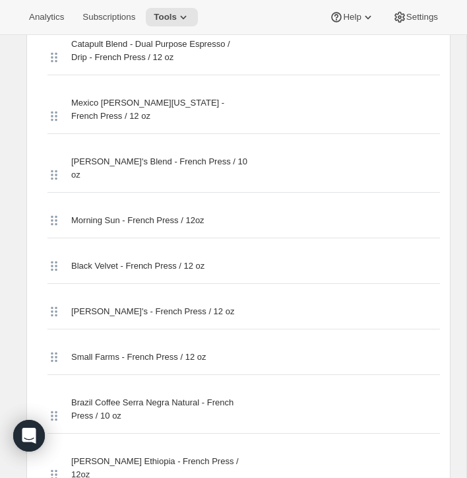
scroll to position [4028, 0]
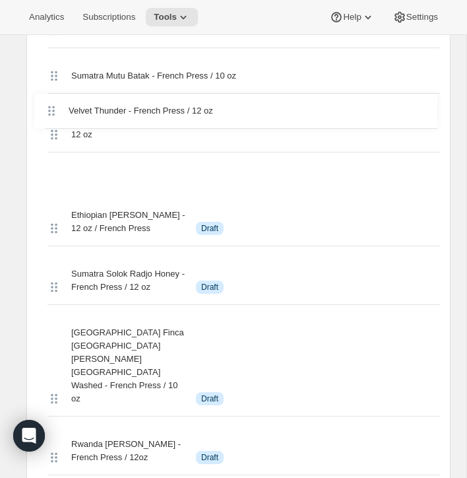
drag, startPoint x: 51, startPoint y: 235, endPoint x: 48, endPoint y: 99, distance: 135.9
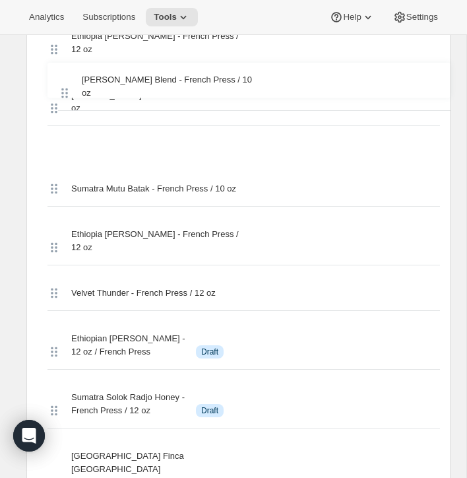
scroll to position [3252, 0]
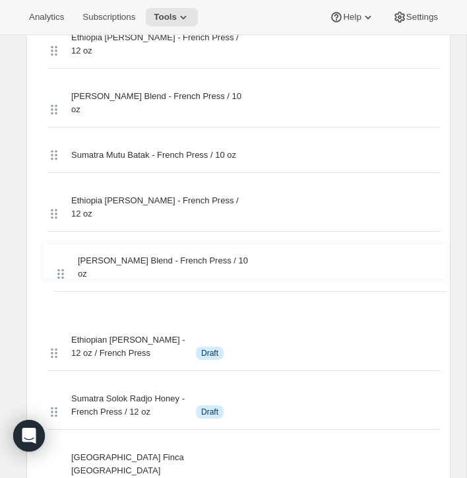
drag, startPoint x: 53, startPoint y: 235, endPoint x: 59, endPoint y: 253, distance: 18.8
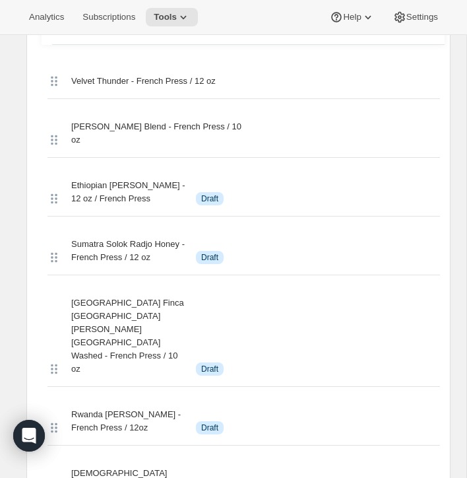
scroll to position [3374, 0]
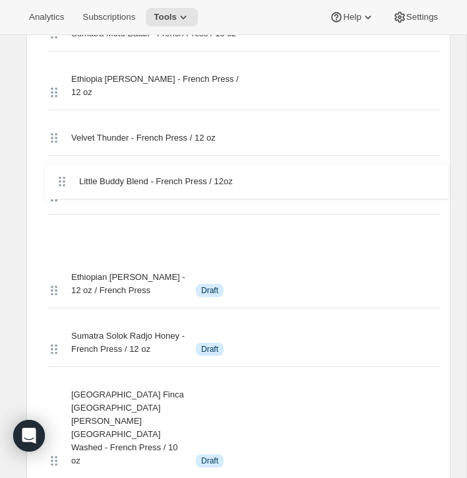
drag, startPoint x: 51, startPoint y: 239, endPoint x: 57, endPoint y: 176, distance: 62.9
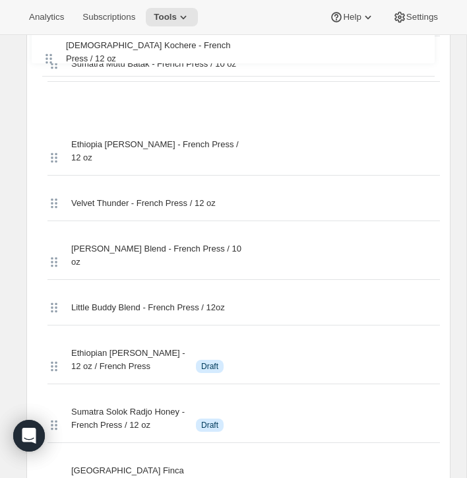
scroll to position [3318, 0]
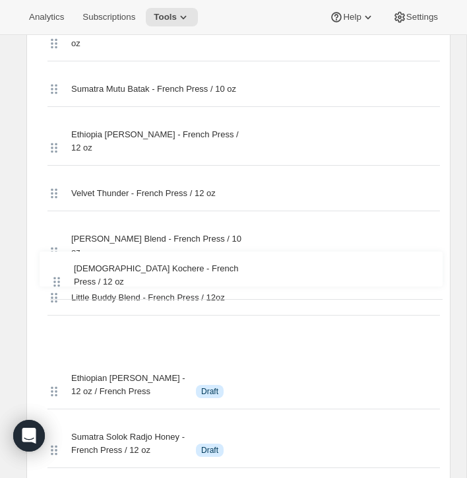
drag, startPoint x: 53, startPoint y: 231, endPoint x: 54, endPoint y: 268, distance: 37.0
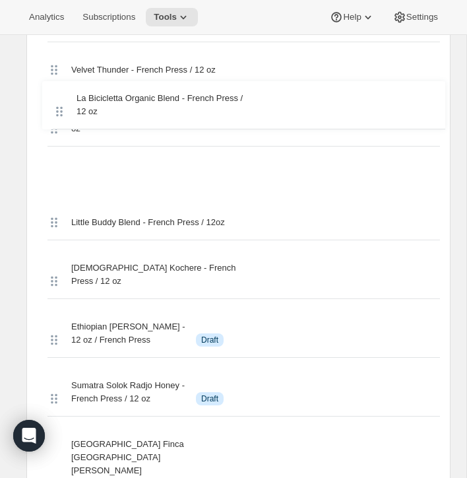
scroll to position [3430, 0]
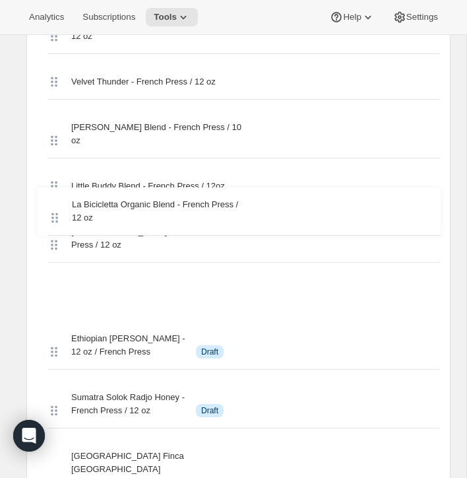
drag, startPoint x: 51, startPoint y: 253, endPoint x: 51, endPoint y: 215, distance: 38.3
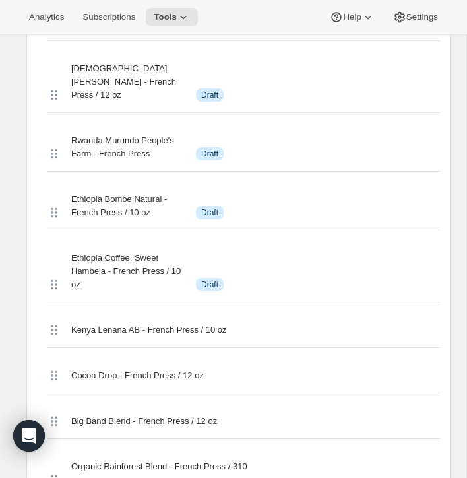
scroll to position [4004, 0]
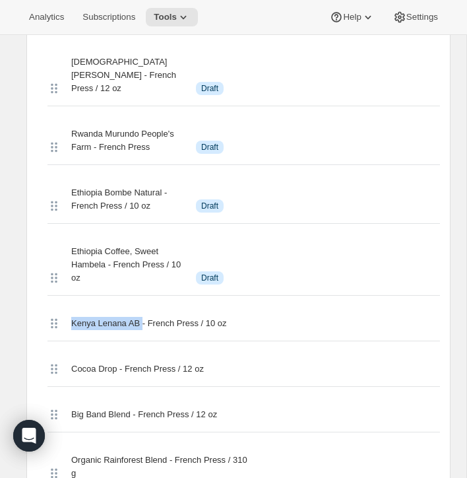
drag, startPoint x: 70, startPoint y: 203, endPoint x: 144, endPoint y: 204, distance: 74.5
click at [144, 306] on div "Kenya Lenana AB - French Press / 10 oz" at bounding box center [243, 323] width 392 height 35
copy span "Kenya Lenana AB"
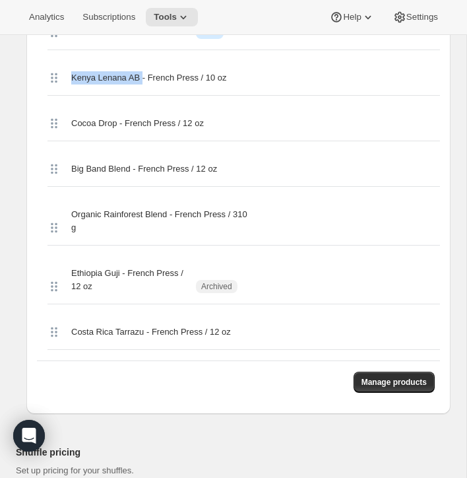
scroll to position [4232, 0]
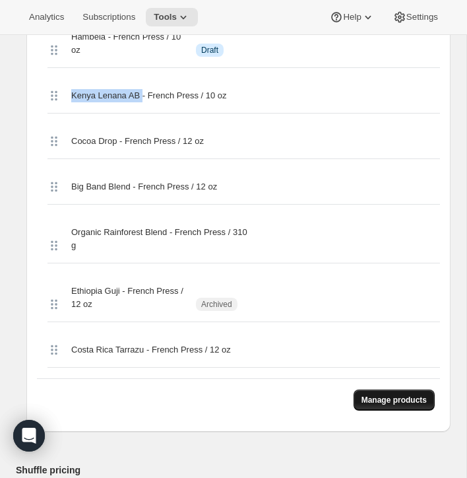
click at [384, 394] on span "Manage products" at bounding box center [393, 399] width 65 height 11
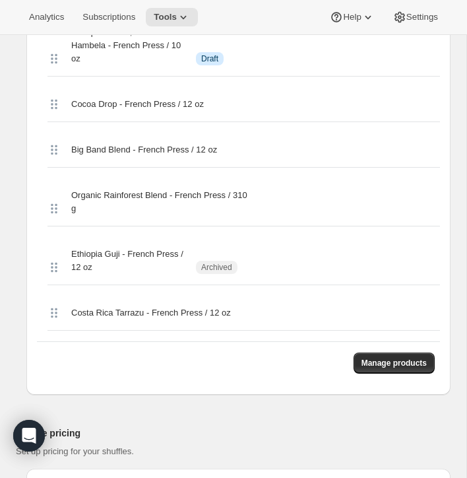
scroll to position [4051, 0]
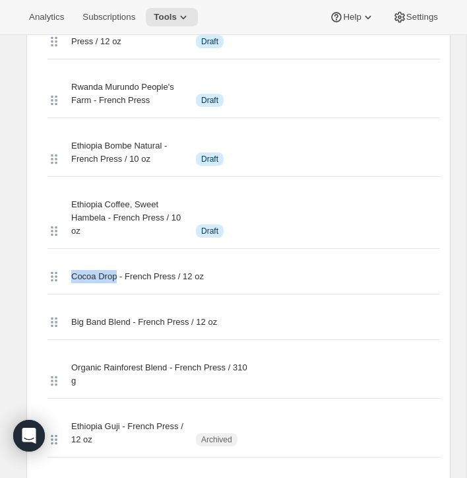
drag, startPoint x: 71, startPoint y: 158, endPoint x: 119, endPoint y: 163, distance: 49.1
click at [119, 270] on span "Cocoa Drop - French Press / 12 oz" at bounding box center [137, 276] width 133 height 13
copy span "Cocoa Drop"
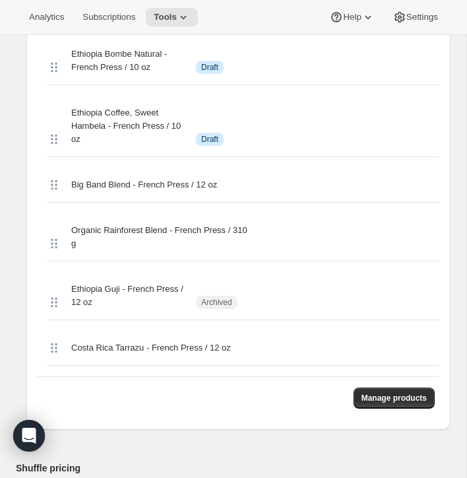
scroll to position [4143, 0]
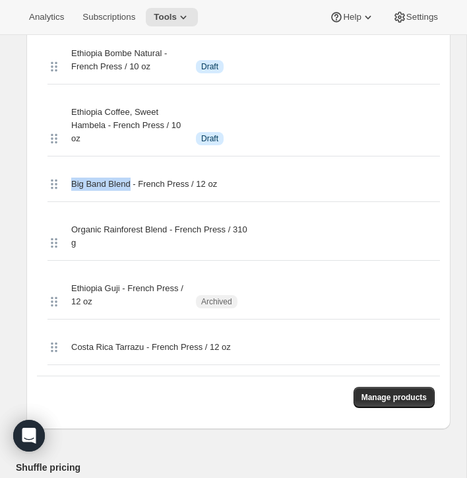
drag, startPoint x: 68, startPoint y: 65, endPoint x: 133, endPoint y: 65, distance: 64.6
click at [133, 167] on div "Big Band Blend - French Press / 12 oz" at bounding box center [243, 184] width 392 height 35
copy span "Big Band Blend"
click at [365, 392] on span "Manage products" at bounding box center [393, 397] width 65 height 11
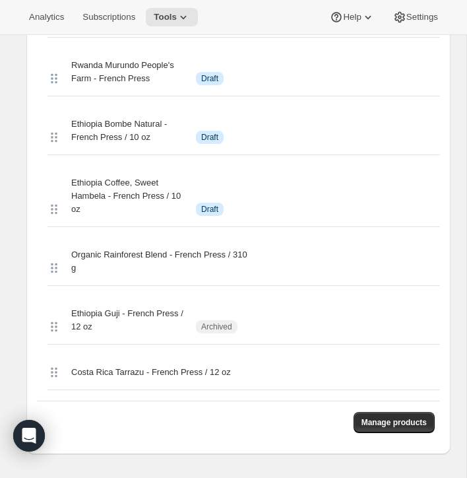
scroll to position [4072, 0]
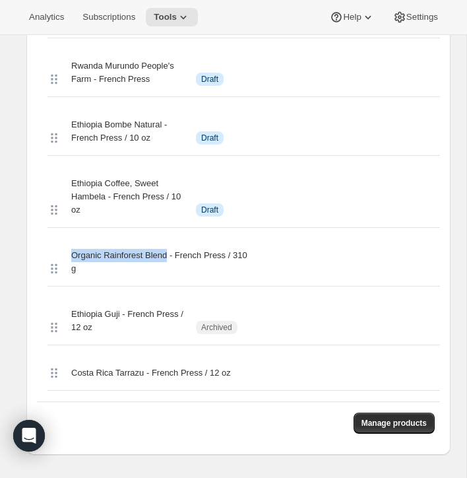
drag, startPoint x: 71, startPoint y: 137, endPoint x: 171, endPoint y: 137, distance: 99.6
click at [171, 249] on span "Organic Rainforest Blend - French Press / 310 g" at bounding box center [159, 262] width 177 height 26
copy span "Organic Rainforest Blend"
click at [376, 418] on span "Manage products" at bounding box center [393, 423] width 65 height 11
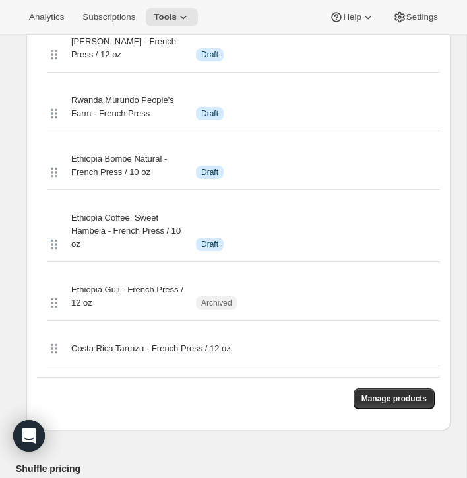
scroll to position [4047, 0]
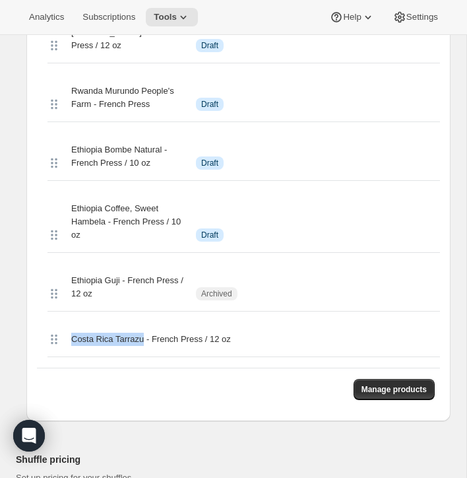
drag, startPoint x: 69, startPoint y: 219, endPoint x: 149, endPoint y: 225, distance: 80.0
click at [149, 322] on div "Costa Rica Tarrazu - French Press / 12 oz" at bounding box center [243, 339] width 392 height 35
copy span "Costa Rica Tarrazu"
click at [377, 379] on button "Manage products" at bounding box center [394, 389] width 81 height 21
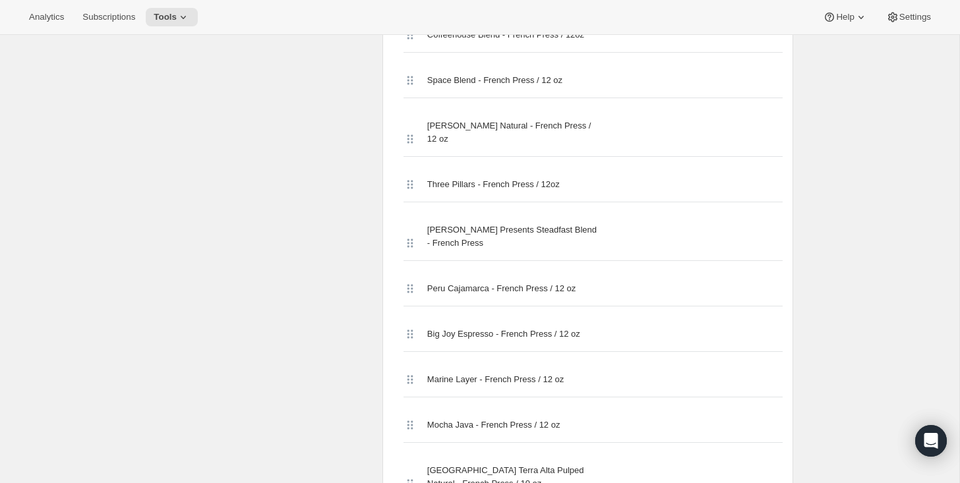
scroll to position [659, 0]
